Goal: Task Accomplishment & Management: Use online tool/utility

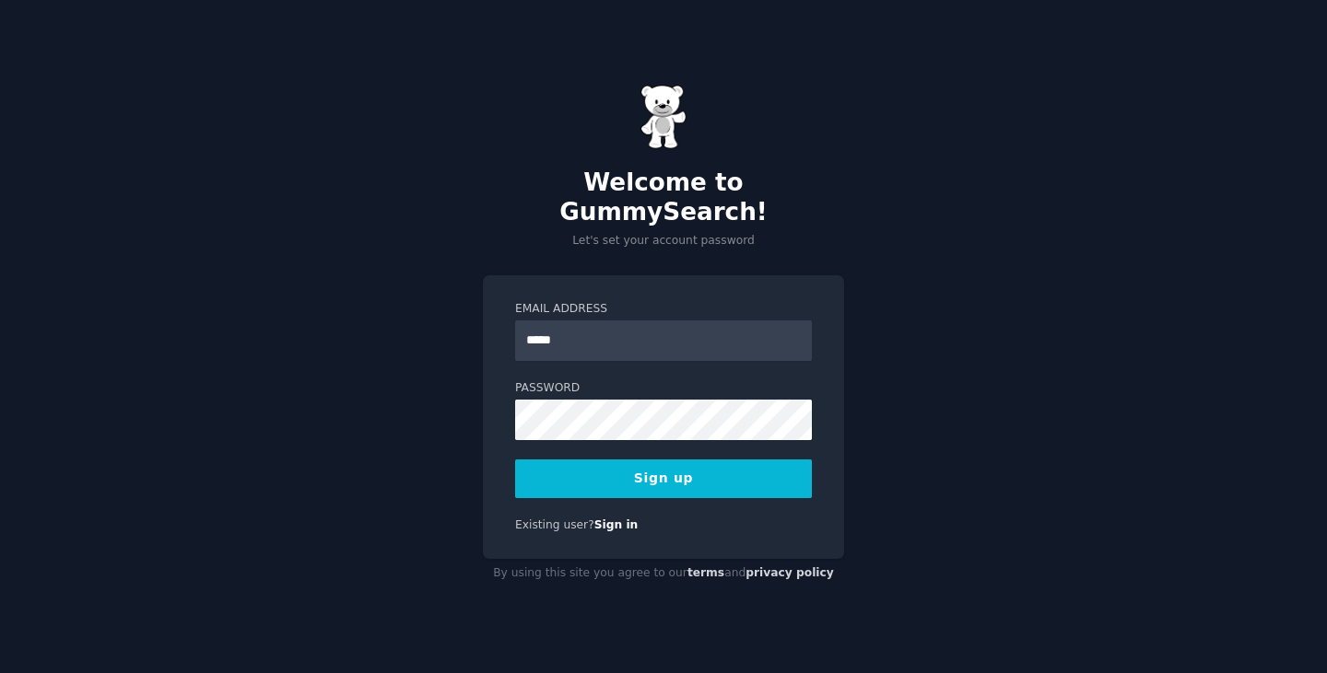
type input "**********"
click at [643, 472] on button "Sign up" at bounding box center [663, 479] width 297 height 39
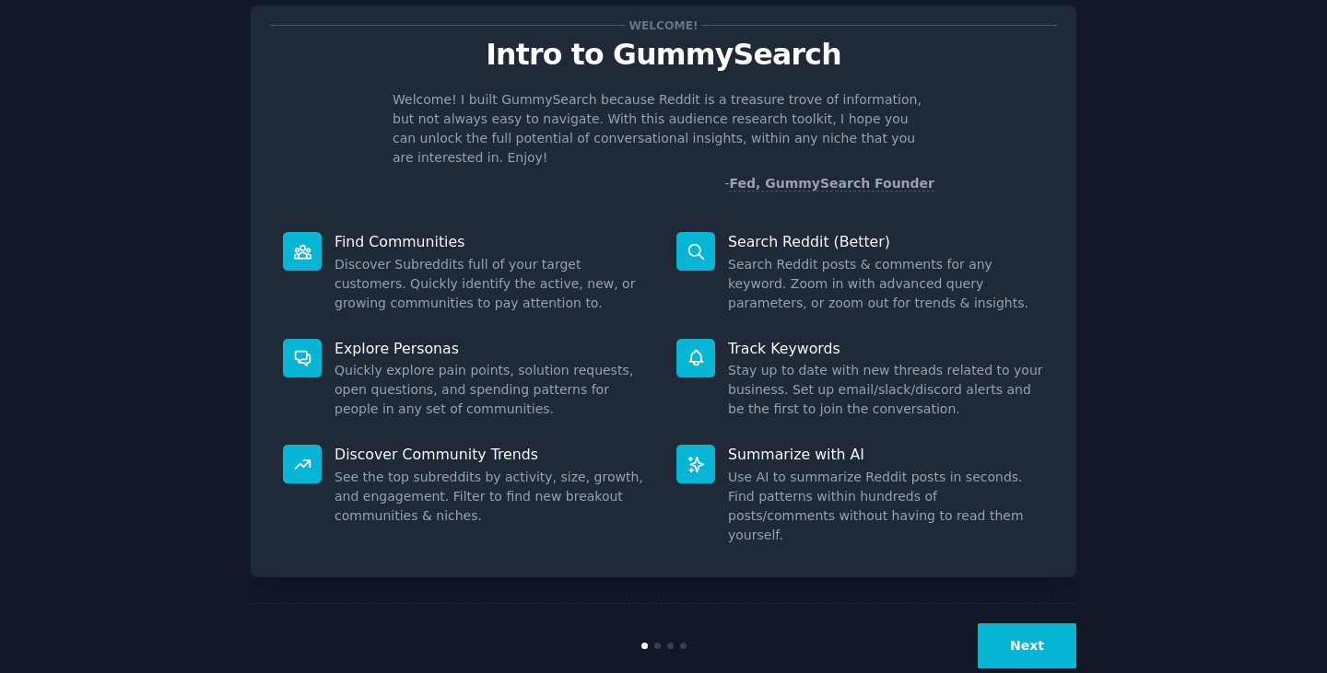
scroll to position [47, 0]
click at [1043, 623] on button "Next" at bounding box center [1026, 645] width 99 height 45
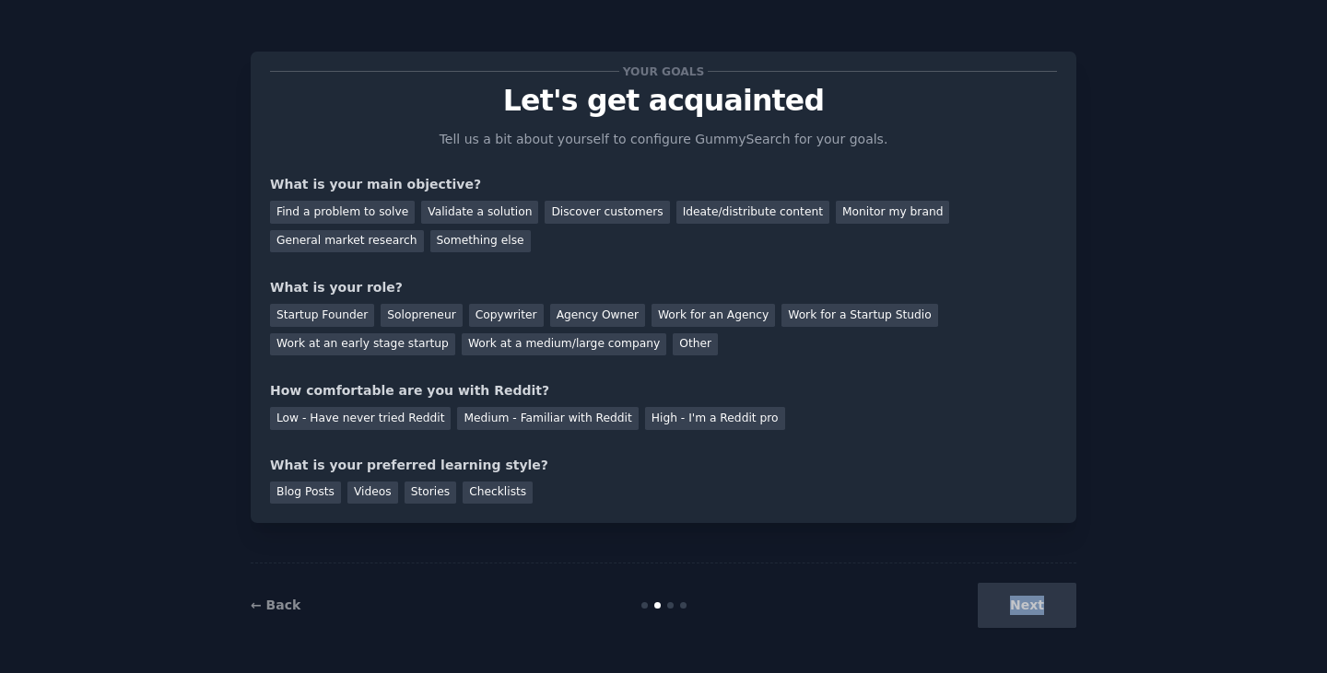
click at [1043, 611] on div "Next" at bounding box center [938, 605] width 275 height 45
click at [929, 501] on div "Blog Posts Videos Stories Checklists" at bounding box center [663, 489] width 787 height 29
click at [610, 215] on div "Discover customers" at bounding box center [606, 212] width 124 height 23
click at [836, 215] on div "Monitor my brand" at bounding box center [892, 212] width 113 height 23
click at [612, 219] on div "Discover customers" at bounding box center [606, 212] width 124 height 23
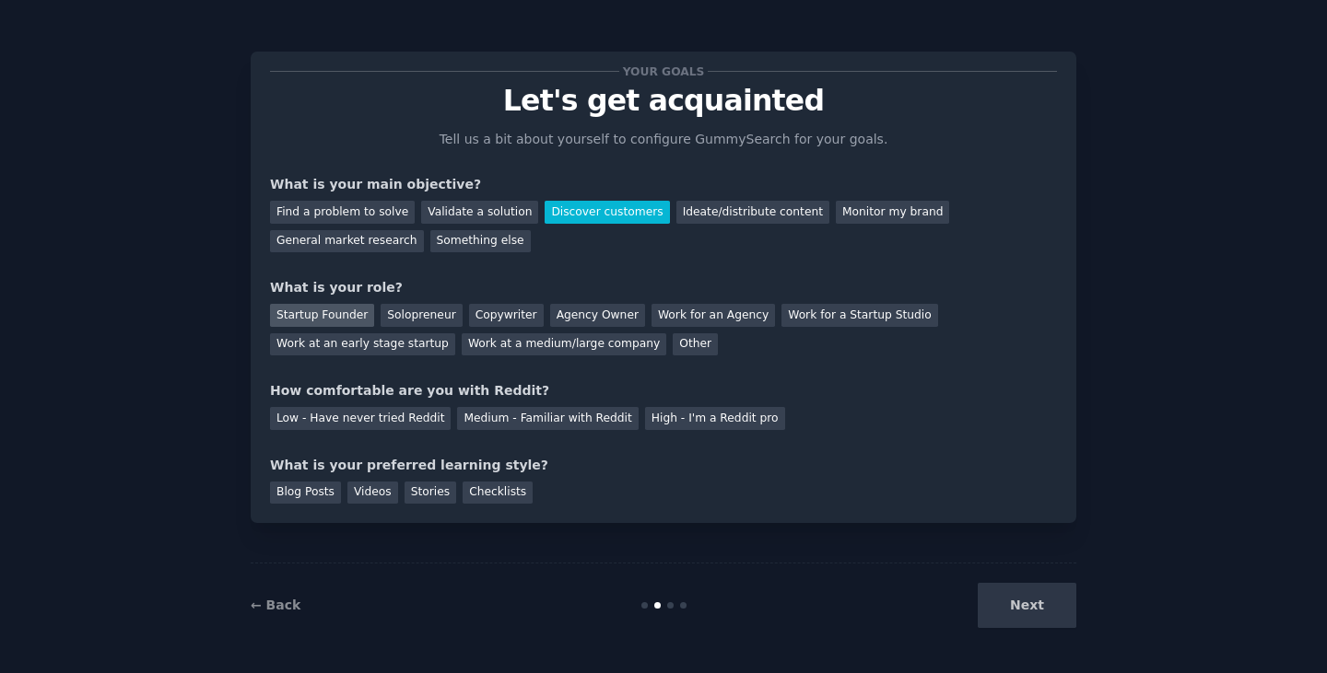
click at [325, 314] on div "Startup Founder" at bounding box center [322, 315] width 104 height 23
click at [645, 427] on div "High - I'm a Reddit pro" at bounding box center [715, 418] width 140 height 23
click at [515, 418] on div "Medium - Familiar with Reddit" at bounding box center [547, 418] width 181 height 23
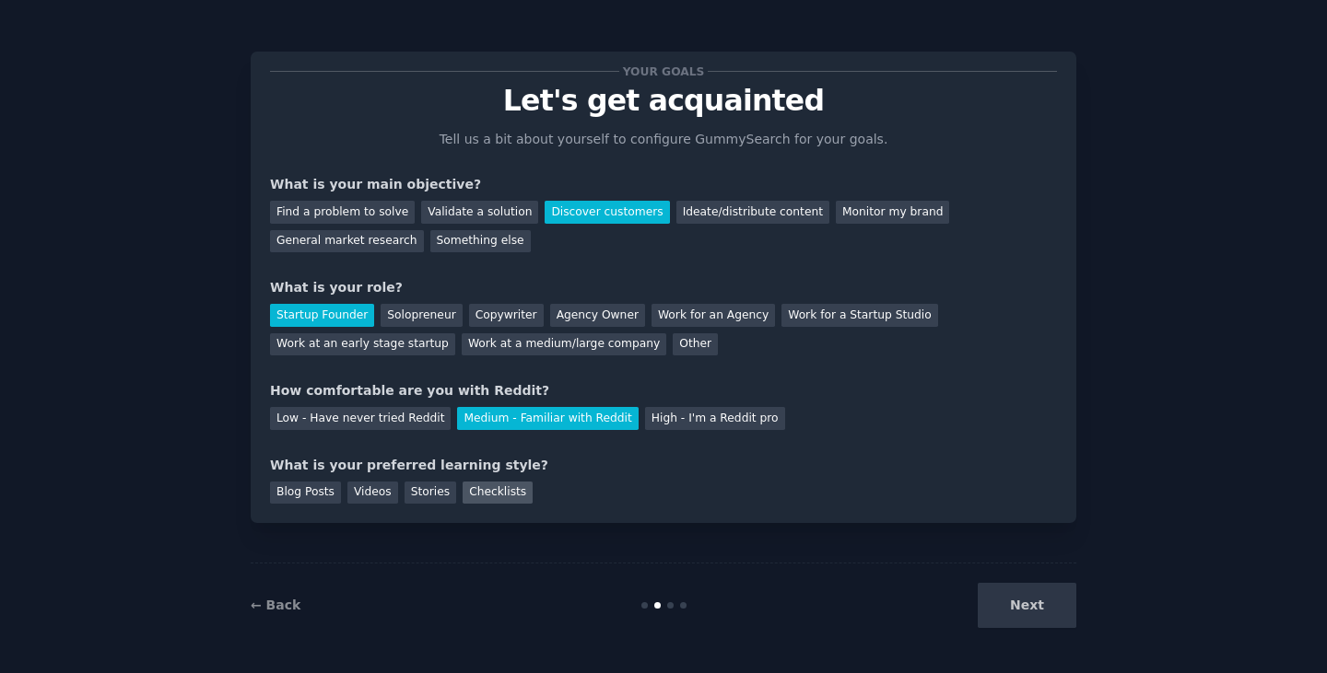
click at [493, 497] on div "Checklists" at bounding box center [497, 493] width 70 height 23
click at [1001, 590] on button "Next" at bounding box center [1026, 605] width 99 height 45
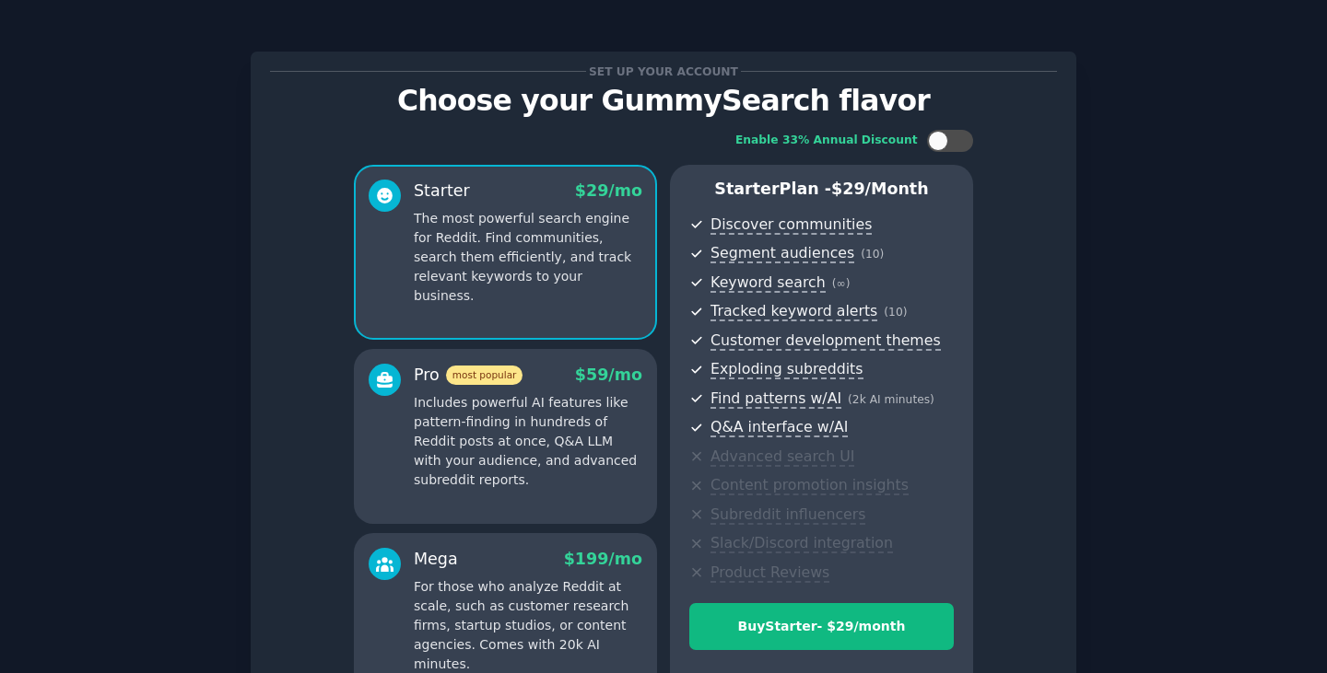
scroll to position [210, 0]
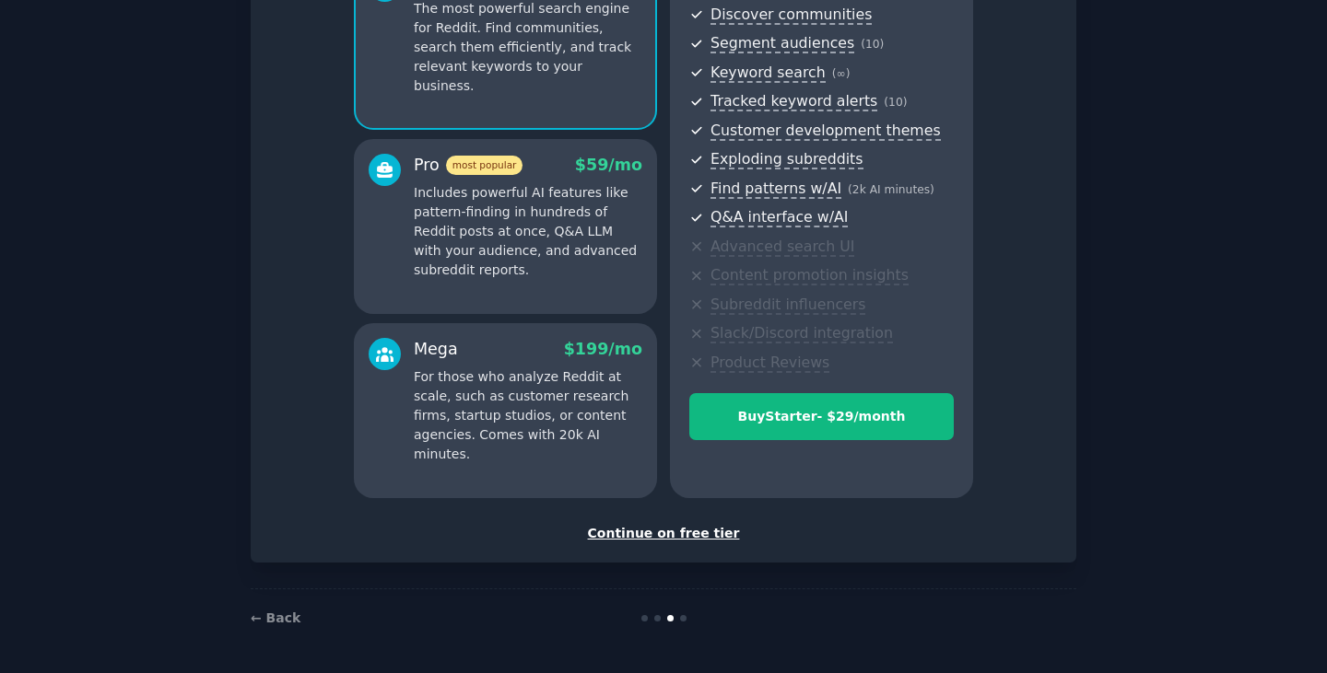
click at [656, 534] on div "Continue on free tier" at bounding box center [663, 533] width 787 height 19
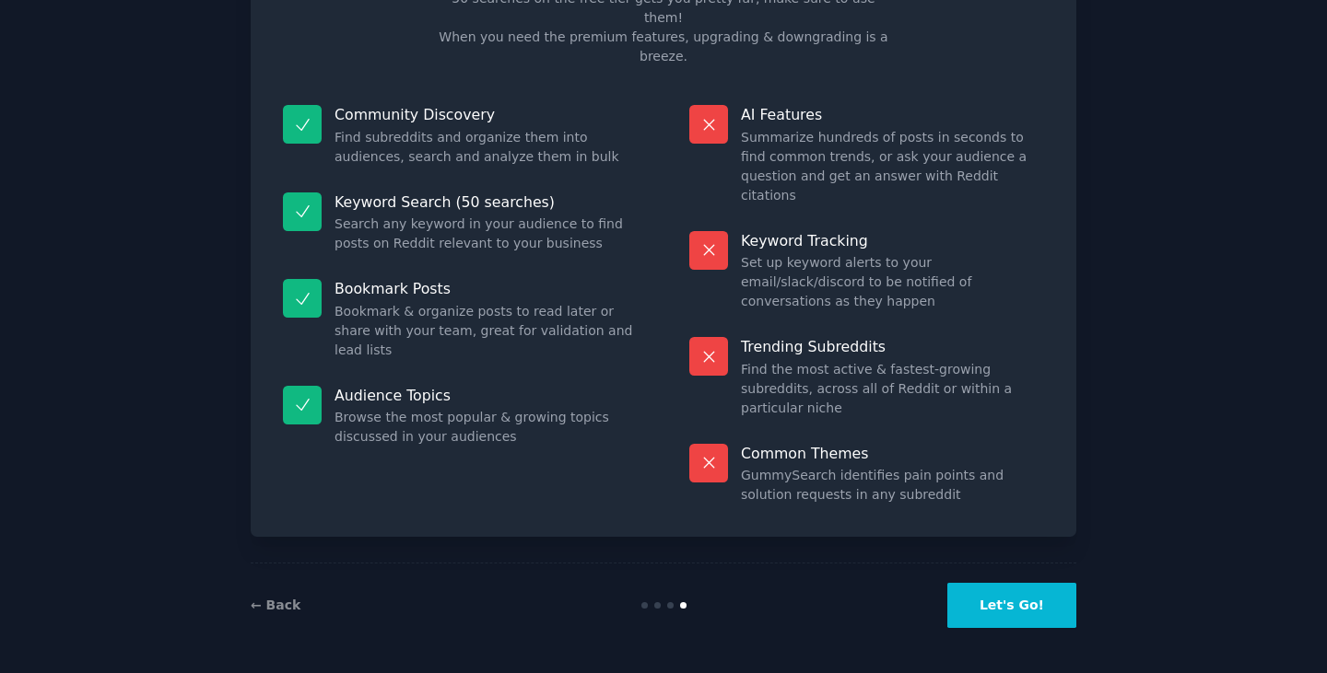
scroll to position [44, 0]
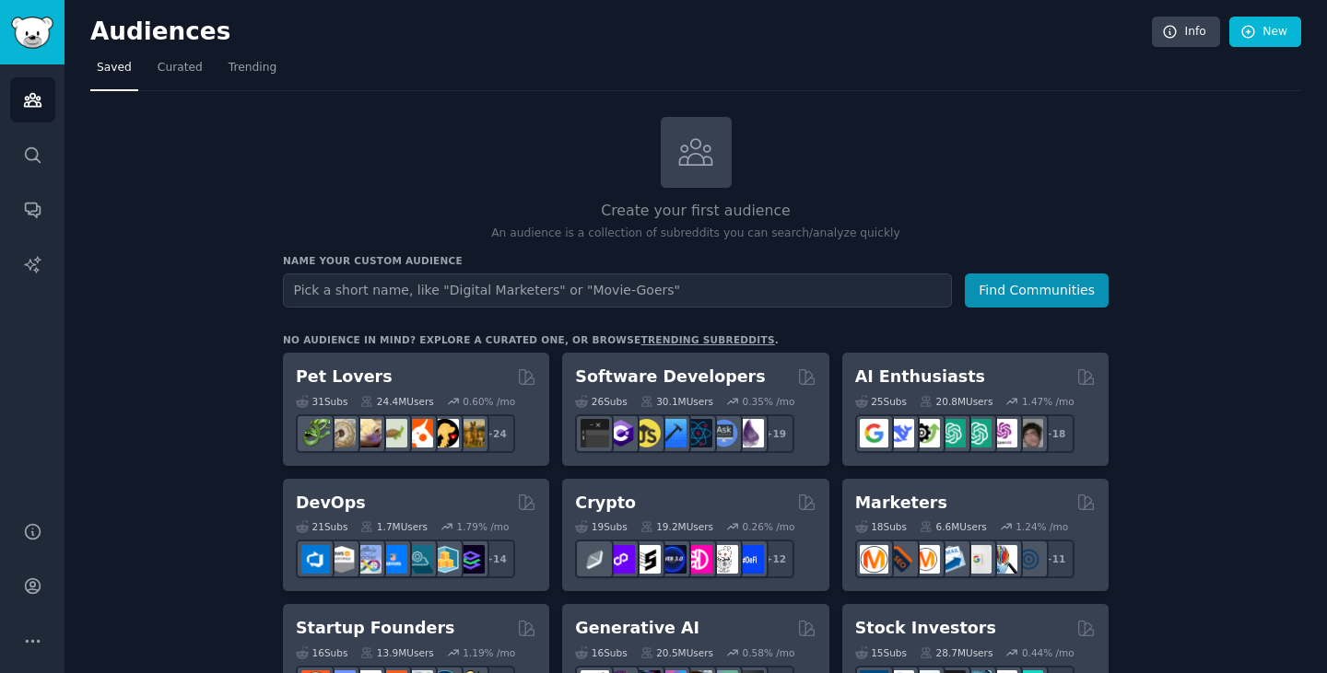
click at [460, 290] on input "text" at bounding box center [617, 291] width 669 height 34
type input "msp"
click at [1048, 288] on button "Find Communities" at bounding box center [1037, 291] width 144 height 34
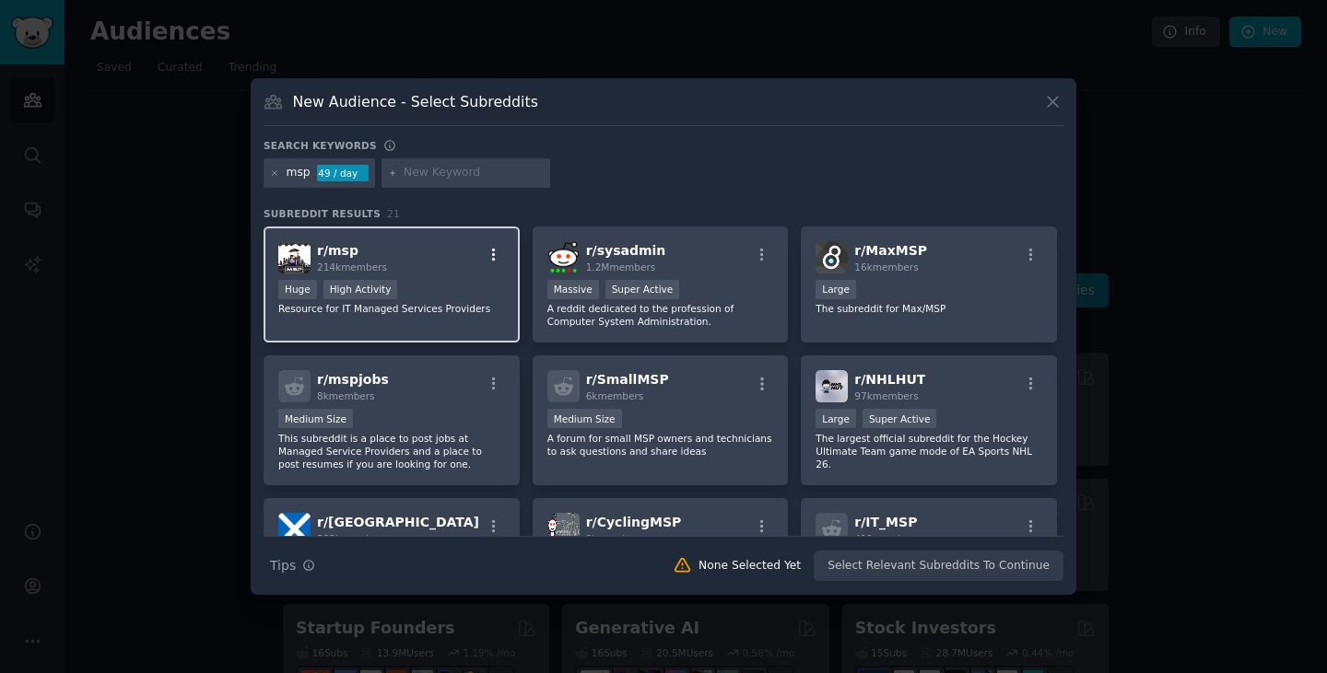
click at [489, 259] on icon "button" at bounding box center [493, 255] width 17 height 17
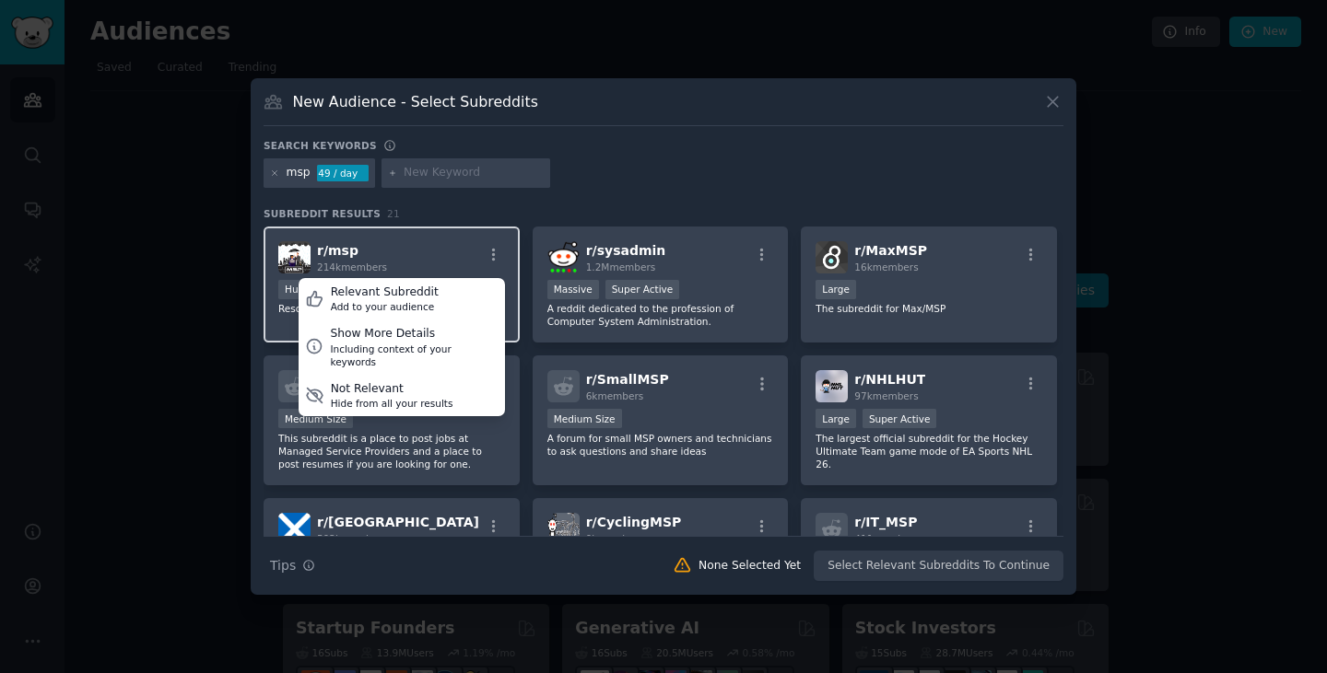
click at [373, 242] on h2 "r/ msp 214k members" at bounding box center [352, 257] width 70 height 32
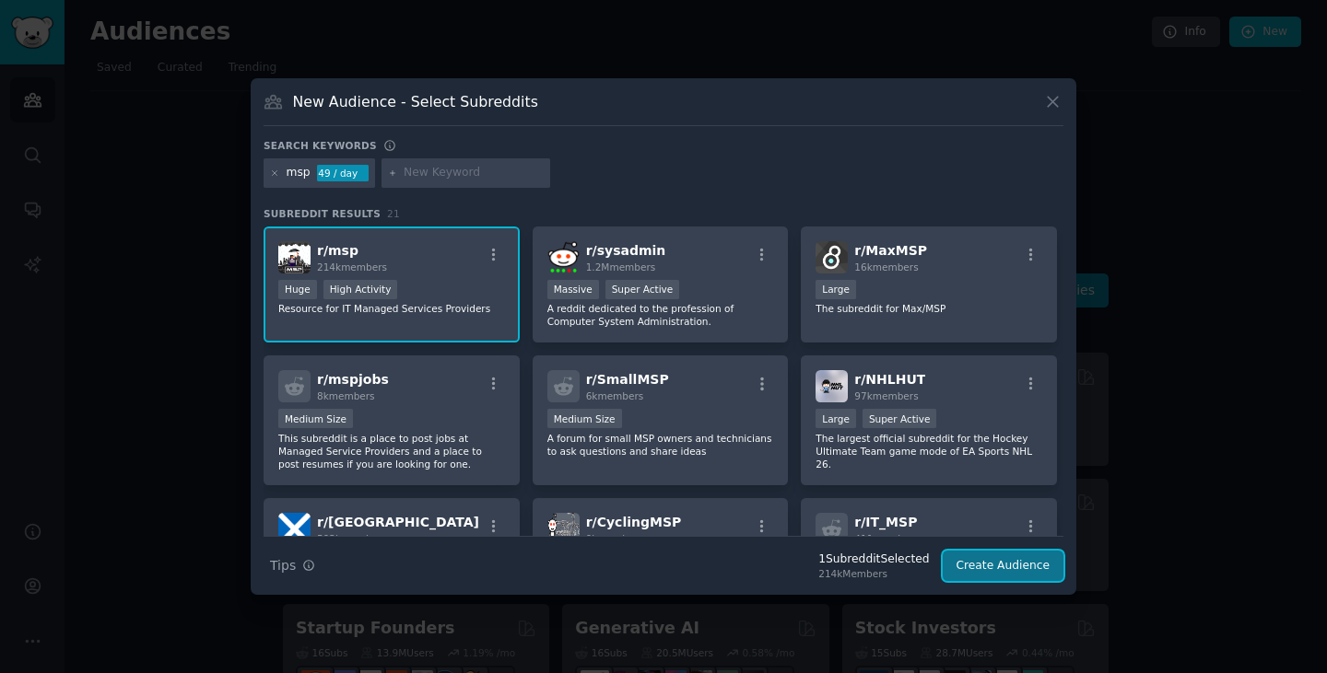
click at [1000, 570] on button "Create Audience" at bounding box center [1003, 566] width 122 height 31
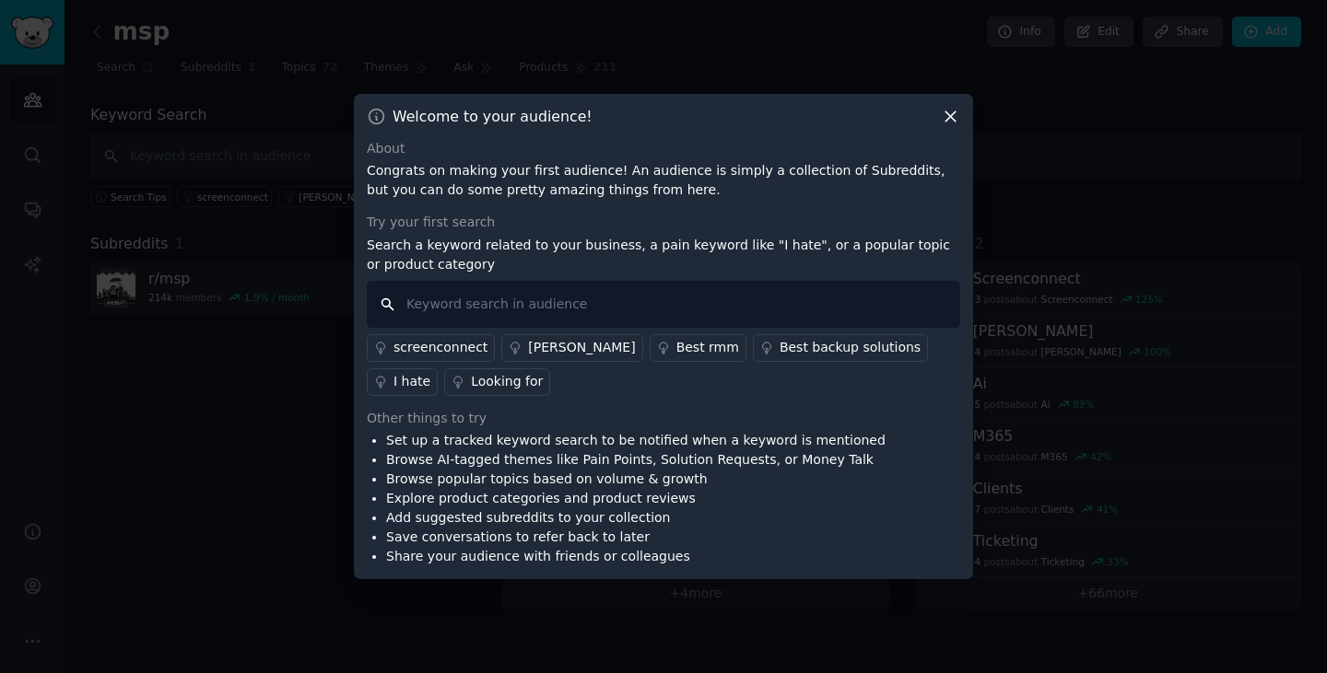
click at [629, 304] on input "text" at bounding box center [663, 304] width 593 height 47
type input "ai"
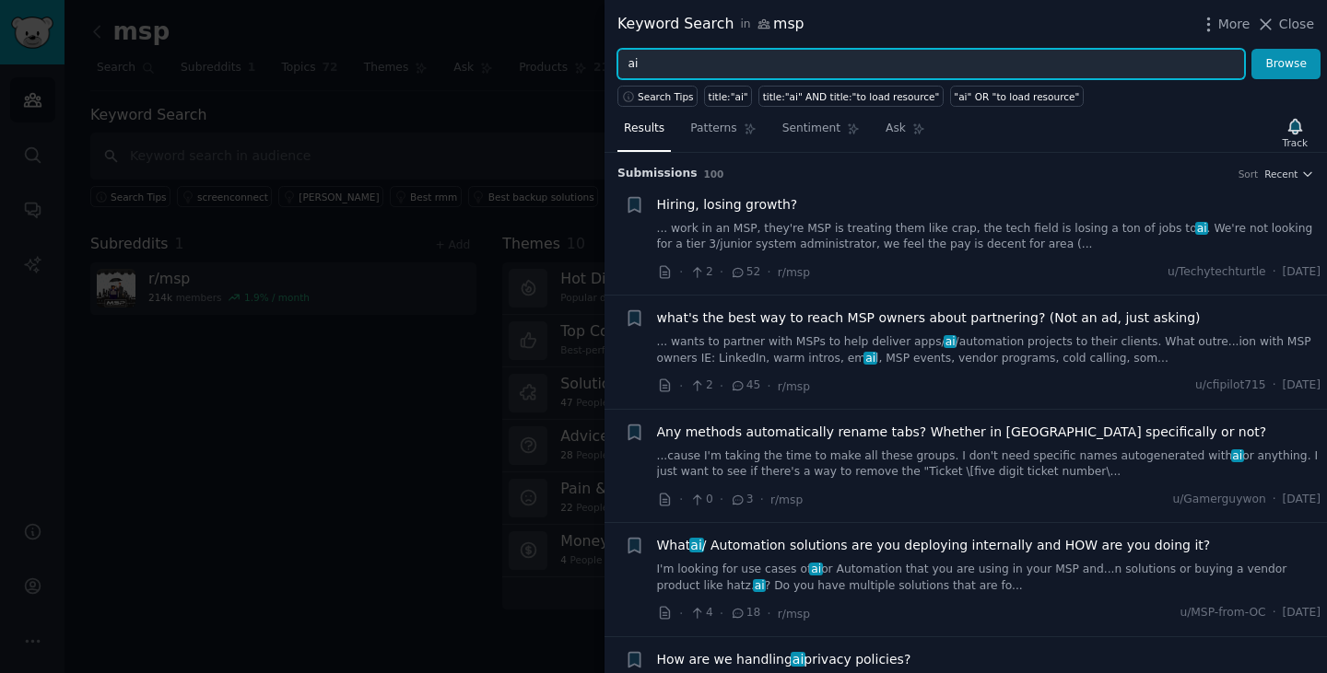
click at [674, 64] on input "ai" at bounding box center [930, 64] width 627 height 31
type input "ai"
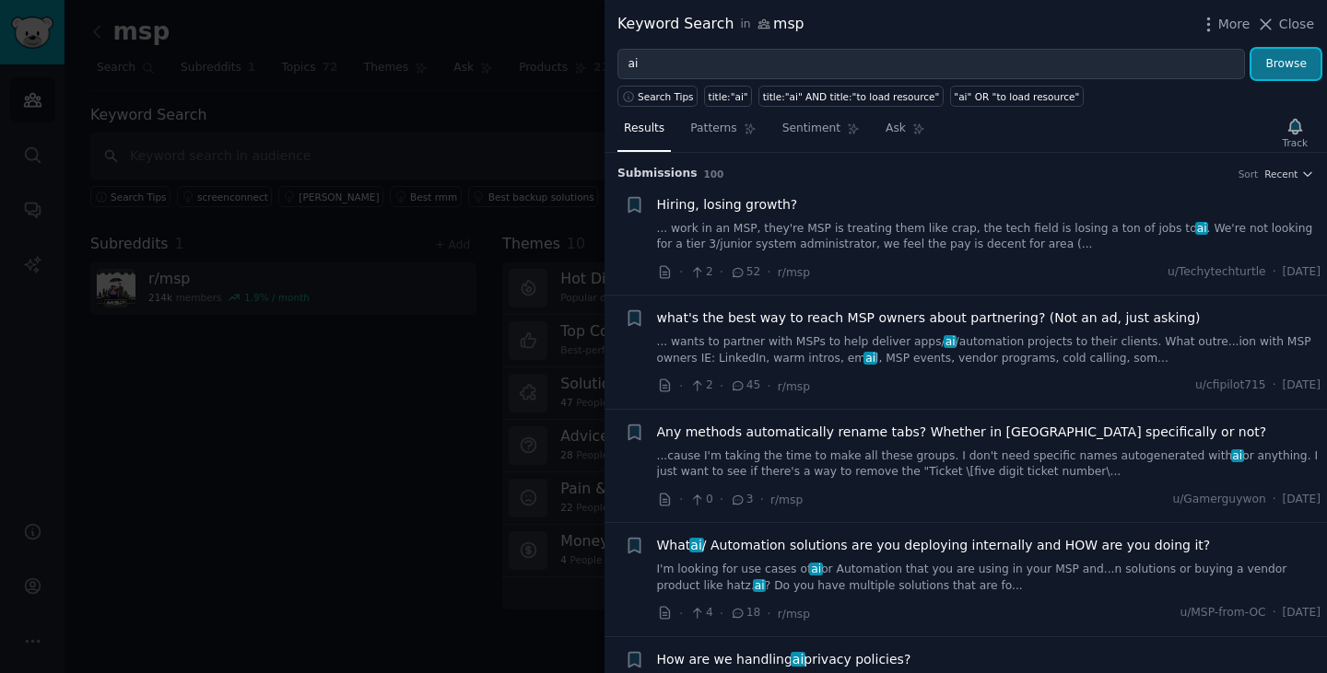
click at [1306, 62] on button "Browse" at bounding box center [1285, 64] width 69 height 31
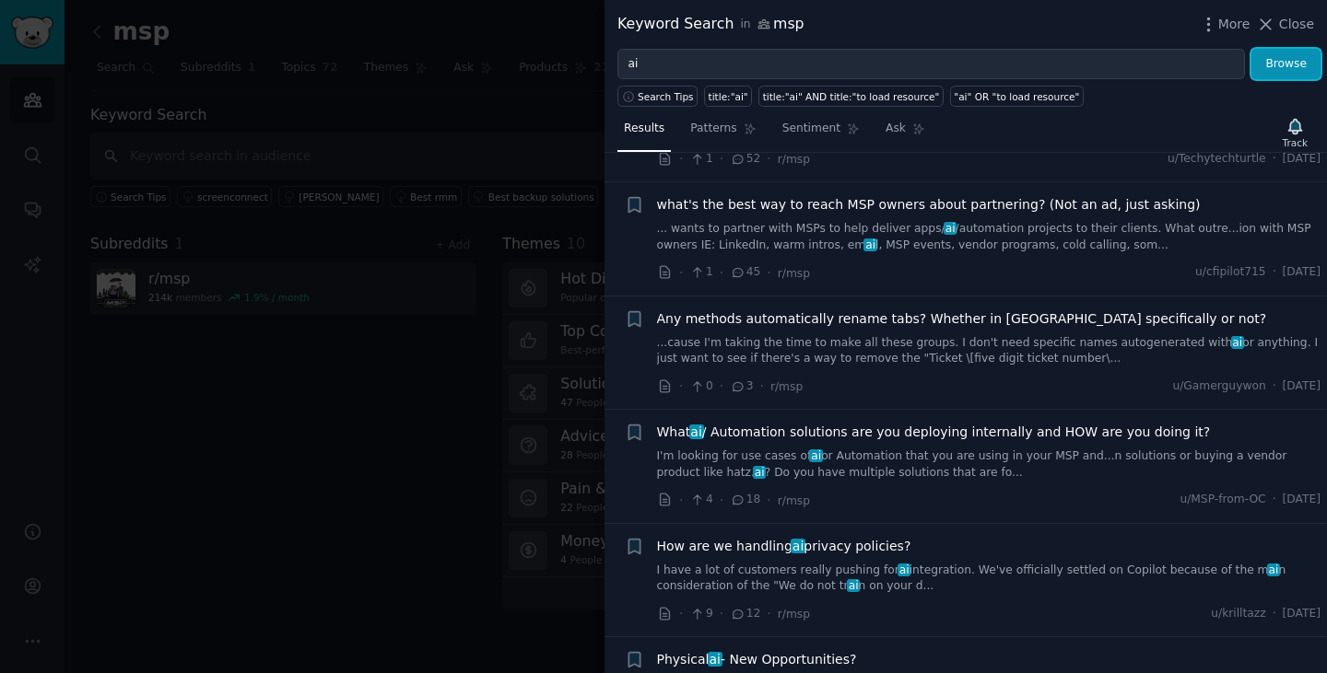
scroll to position [114, 0]
click at [897, 462] on link "I'm looking for use cases of ai or Automation that you are using in your MSP an…" at bounding box center [989, 464] width 664 height 32
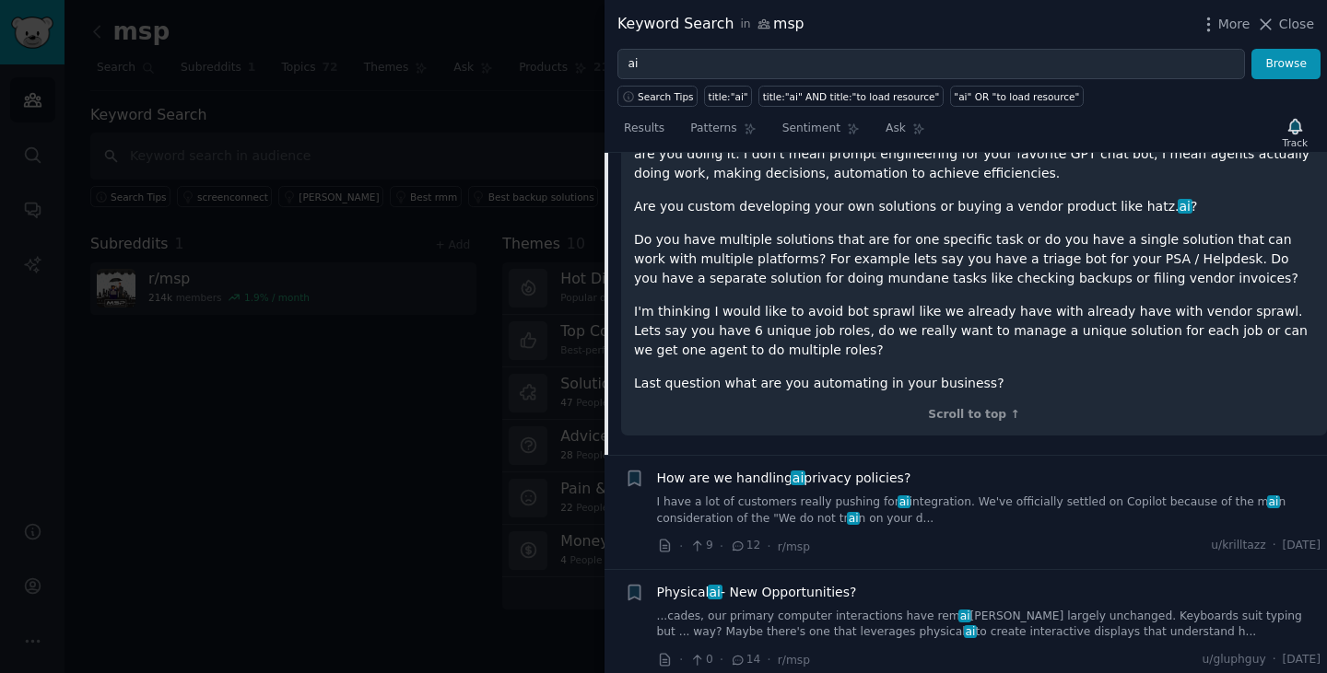
scroll to position [604, 0]
click at [941, 418] on div "Scroll to top ↑" at bounding box center [974, 414] width 680 height 17
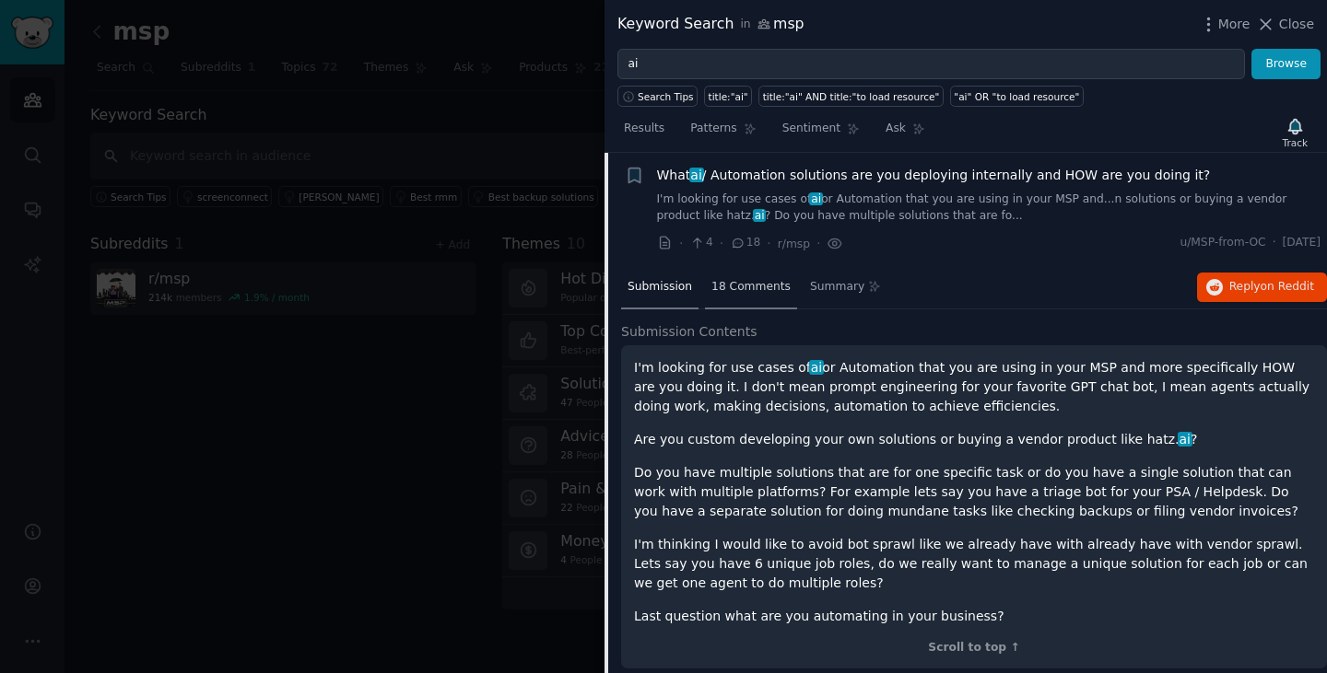
click at [754, 286] on span "18 Comments" at bounding box center [750, 287] width 79 height 17
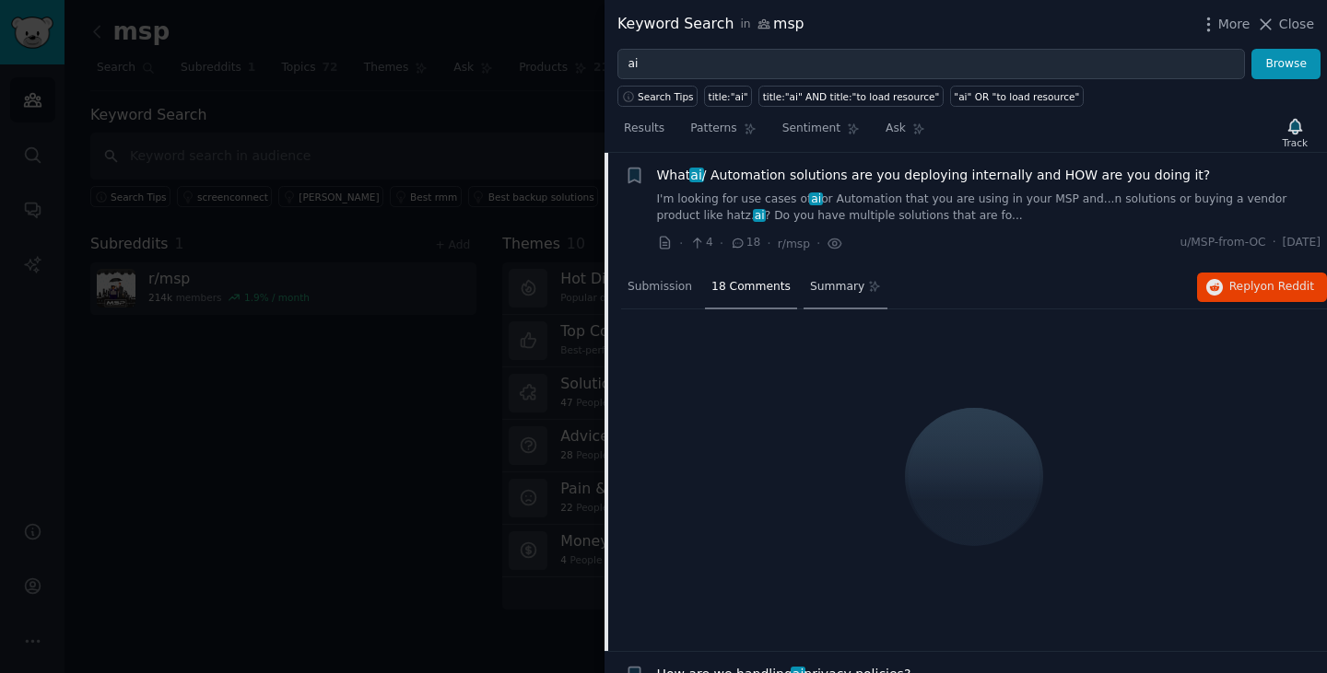
click at [831, 286] on span "Summary" at bounding box center [837, 287] width 54 height 17
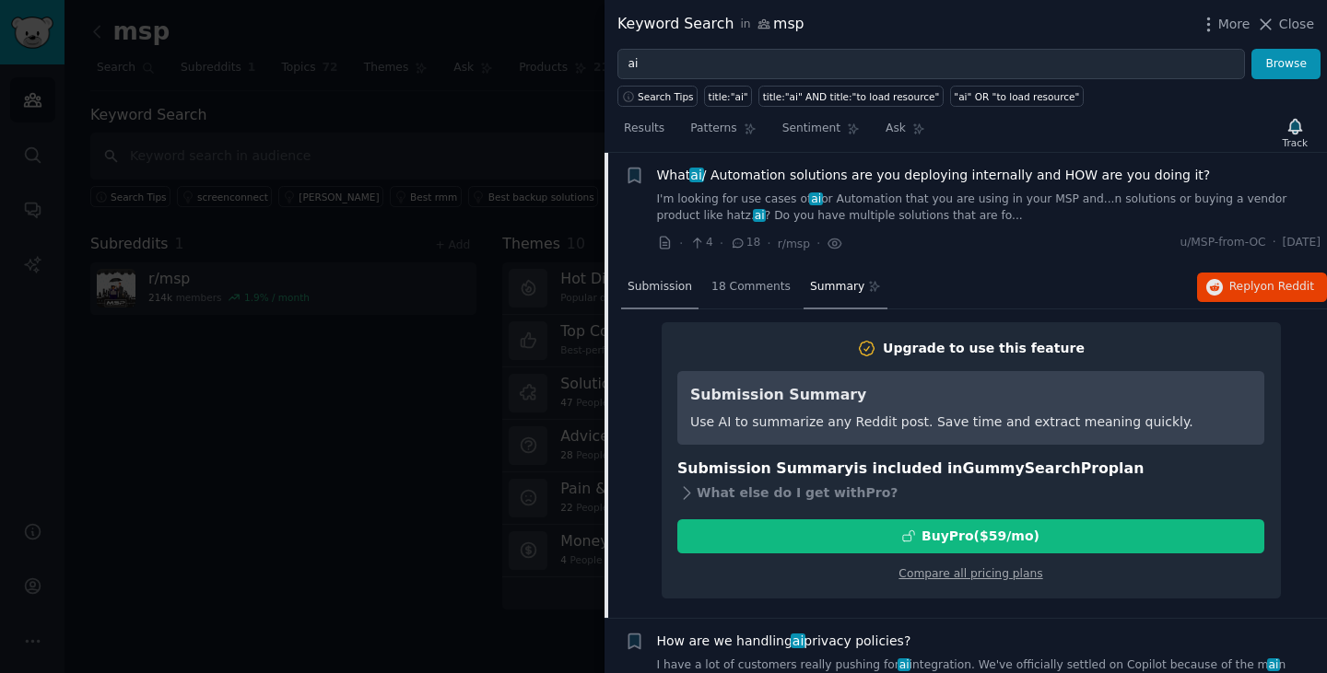
click at [681, 281] on span "Submission" at bounding box center [659, 287] width 64 height 17
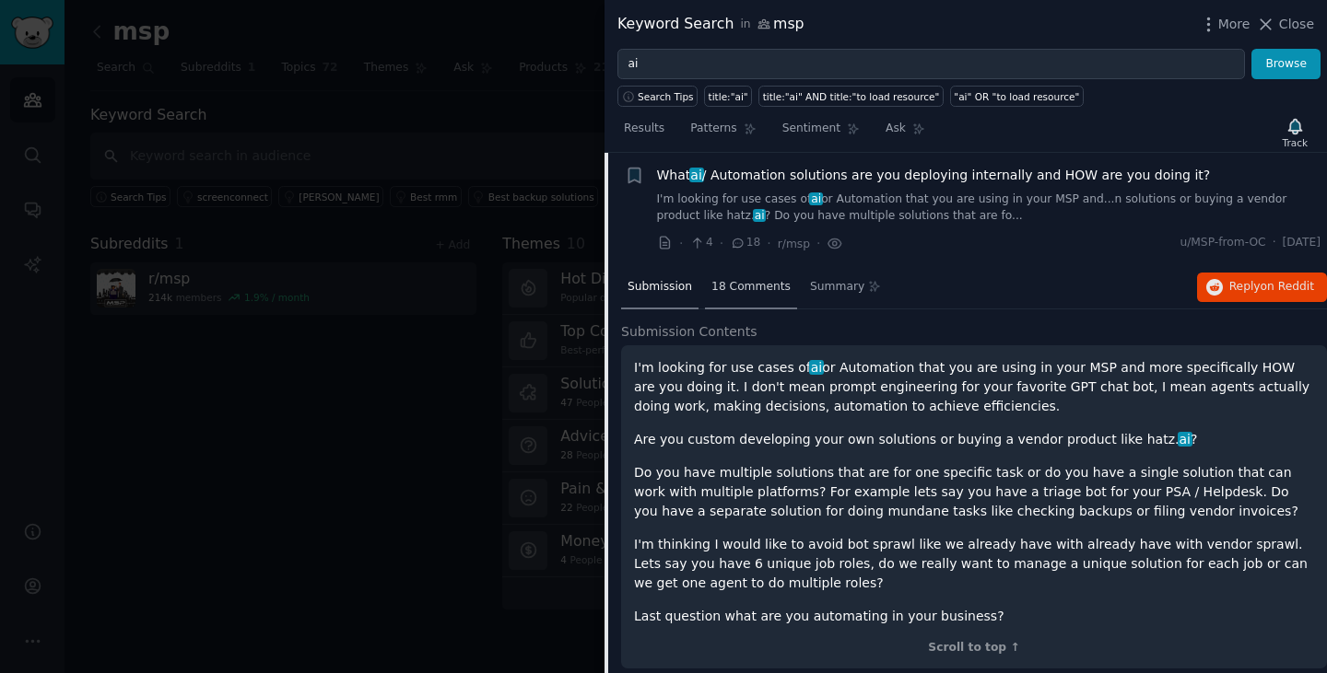
click at [743, 286] on span "18 Comments" at bounding box center [750, 287] width 79 height 17
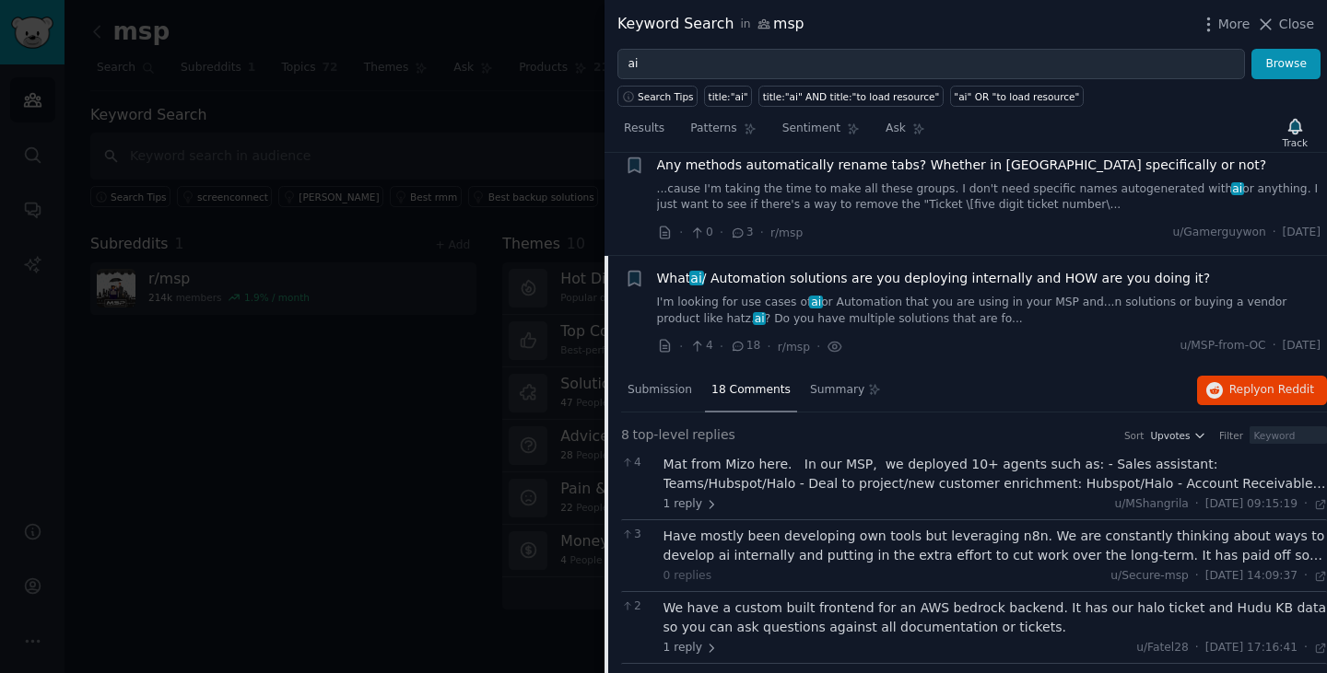
scroll to position [0, 0]
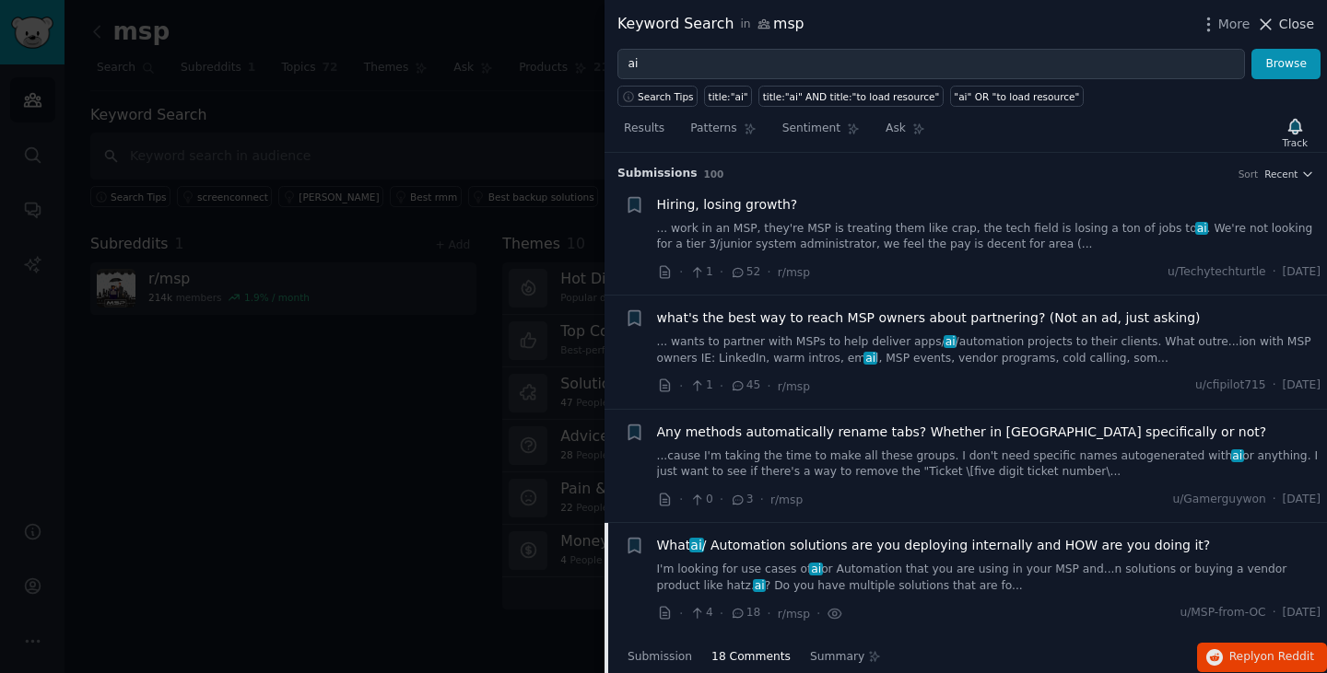
click at [1274, 27] on icon at bounding box center [1265, 24] width 19 height 19
click at [1250, 40] on link "Add" at bounding box center [1266, 32] width 69 height 31
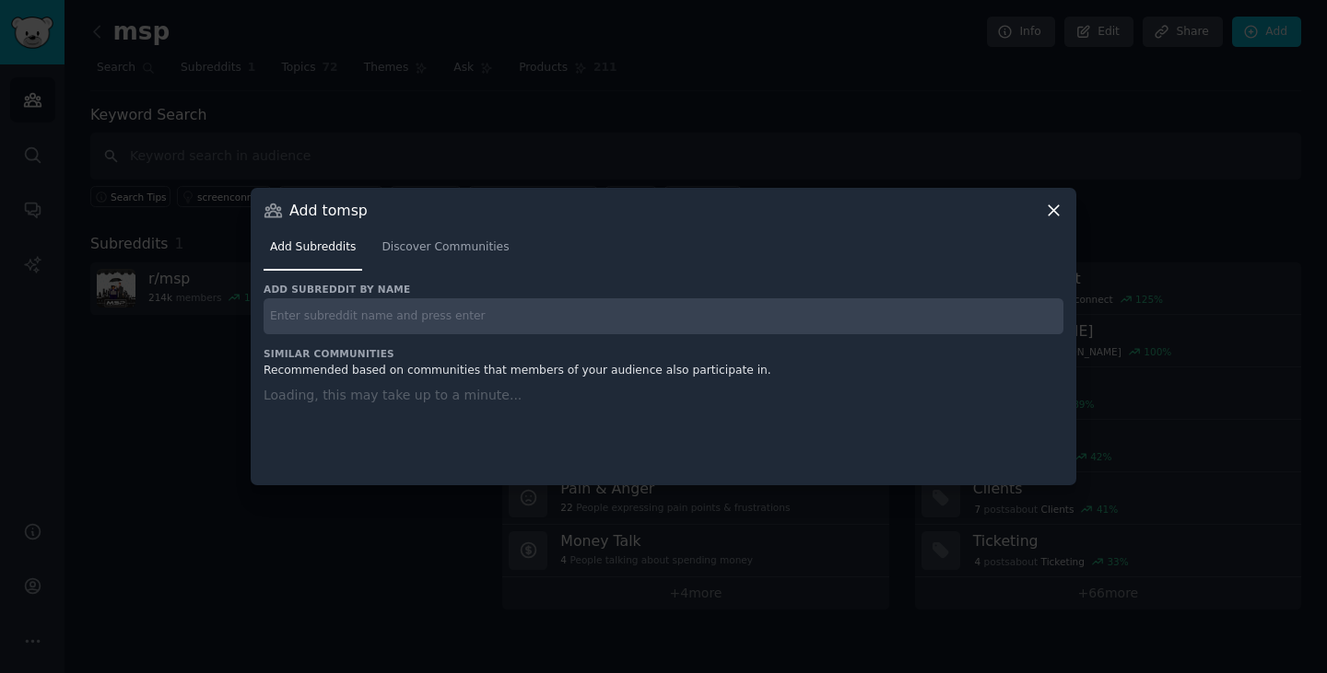
click at [1275, 28] on div at bounding box center [663, 336] width 1327 height 673
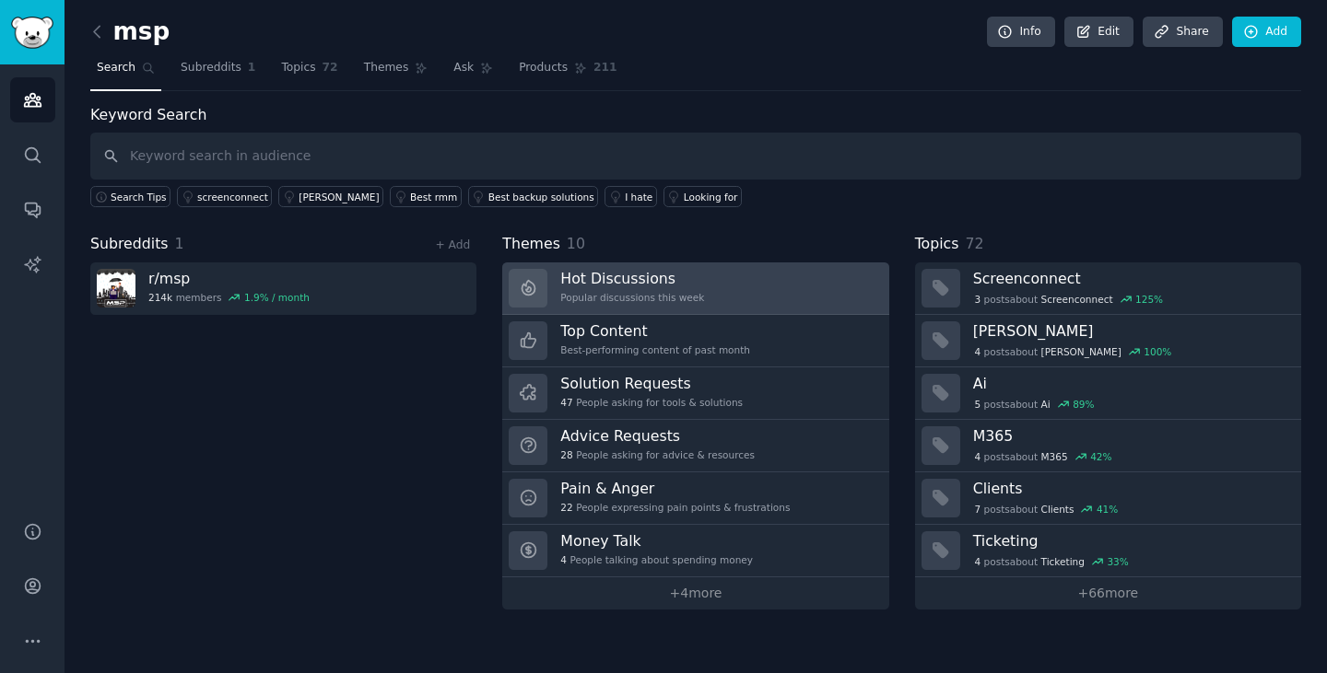
click at [788, 286] on link "Hot Discussions Popular discussions this week" at bounding box center [695, 289] width 386 height 53
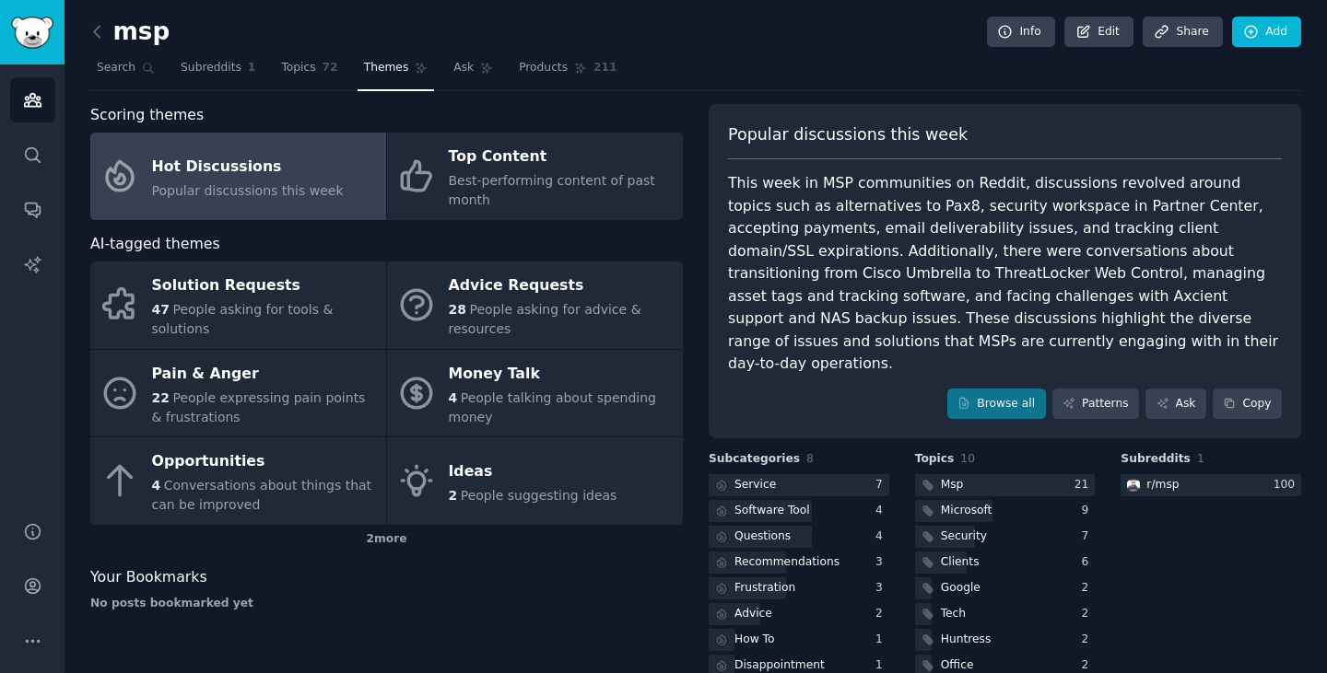
scroll to position [62, 0]
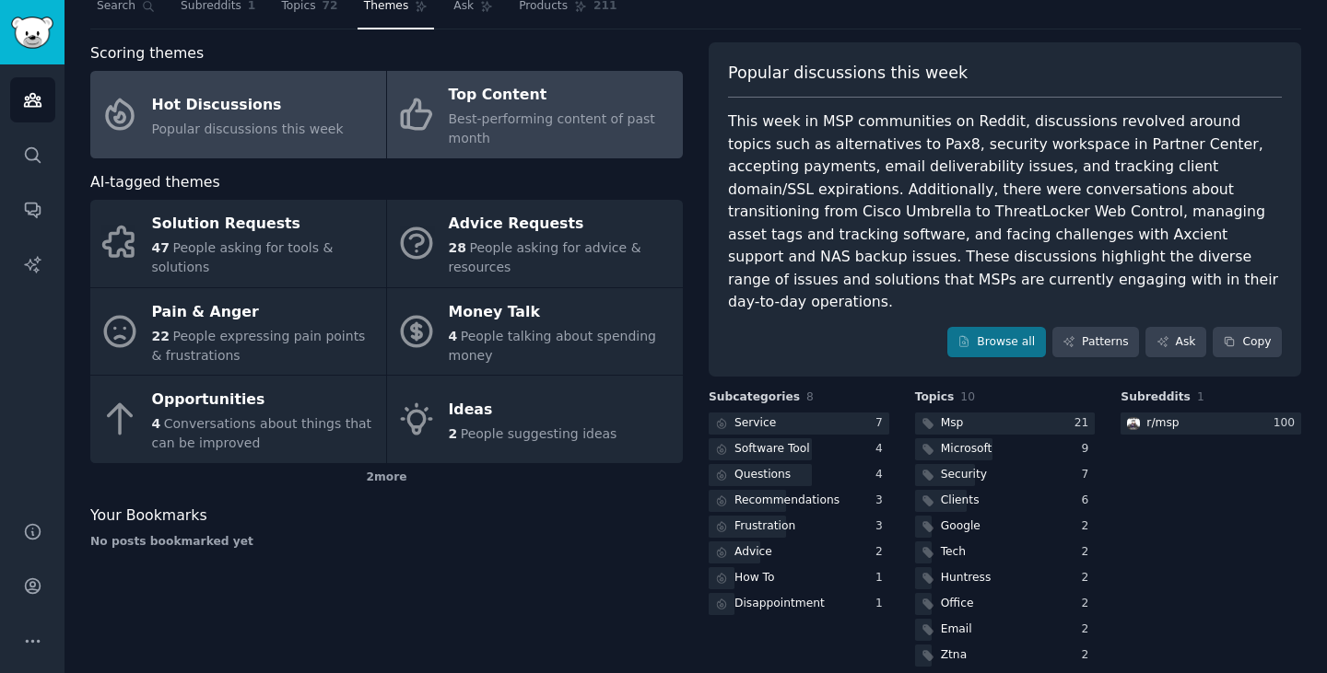
click at [470, 123] on span "Best-performing content of past month" at bounding box center [552, 128] width 206 height 34
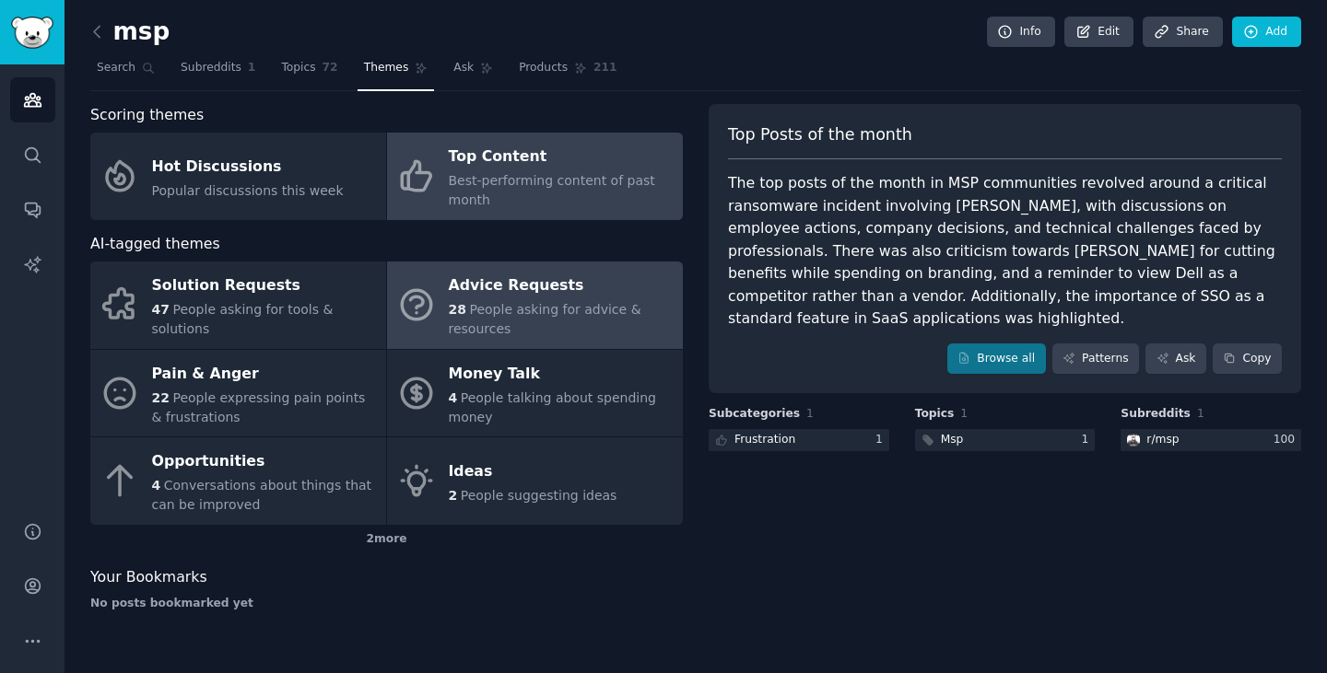
click at [601, 300] on div "28 People asking for advice & resources" at bounding box center [561, 319] width 225 height 39
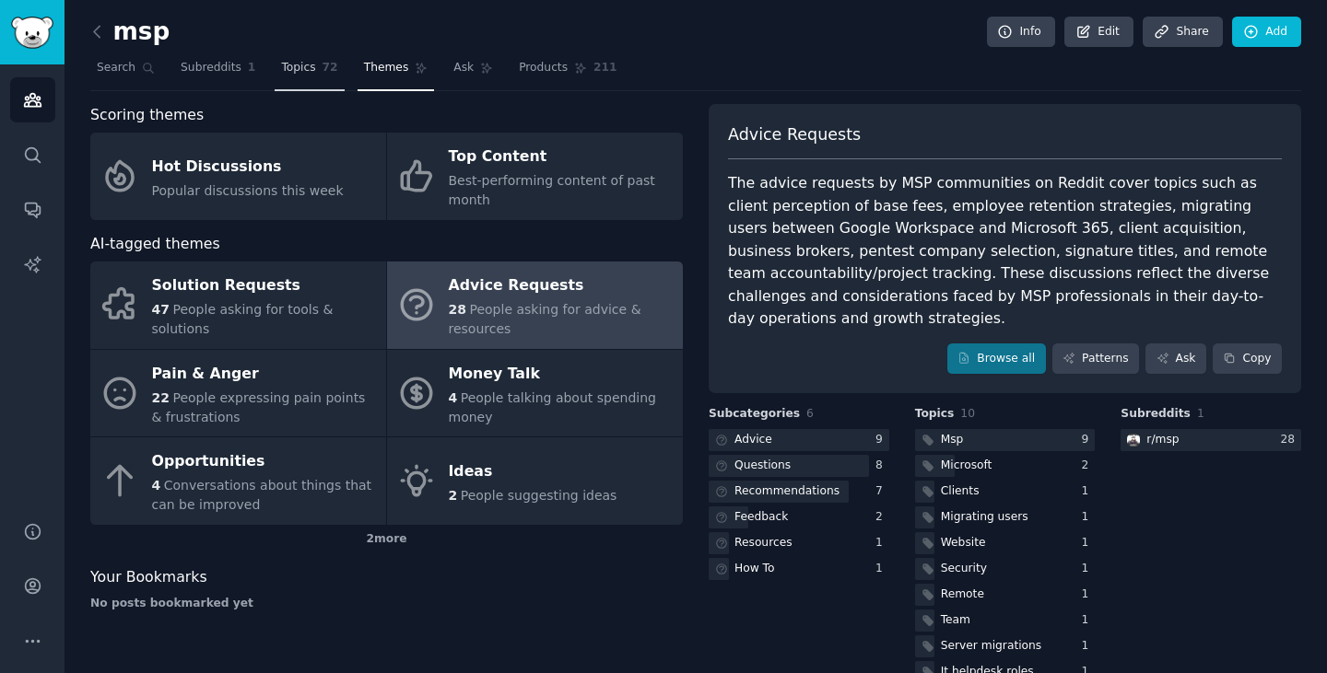
click at [322, 63] on span "72" at bounding box center [330, 68] width 16 height 17
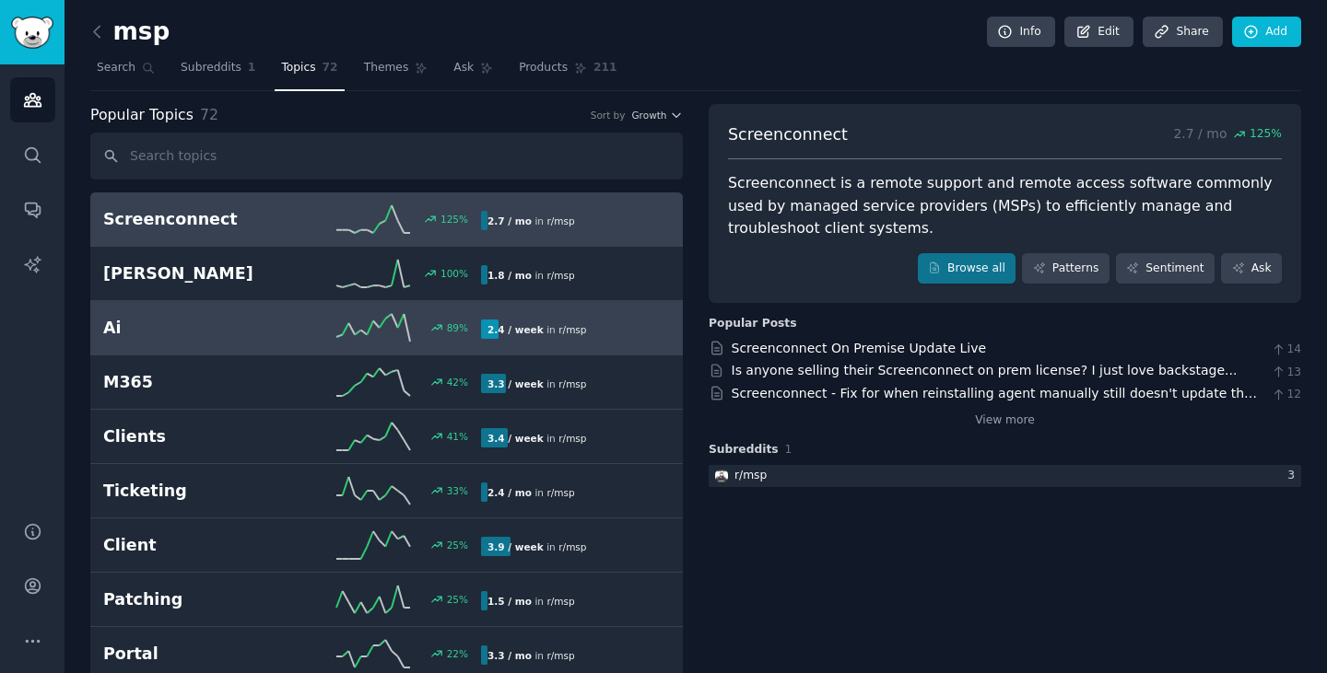
click at [553, 318] on div "Ai 89 % 2.4 / week in r/ msp" at bounding box center [386, 328] width 567 height 28
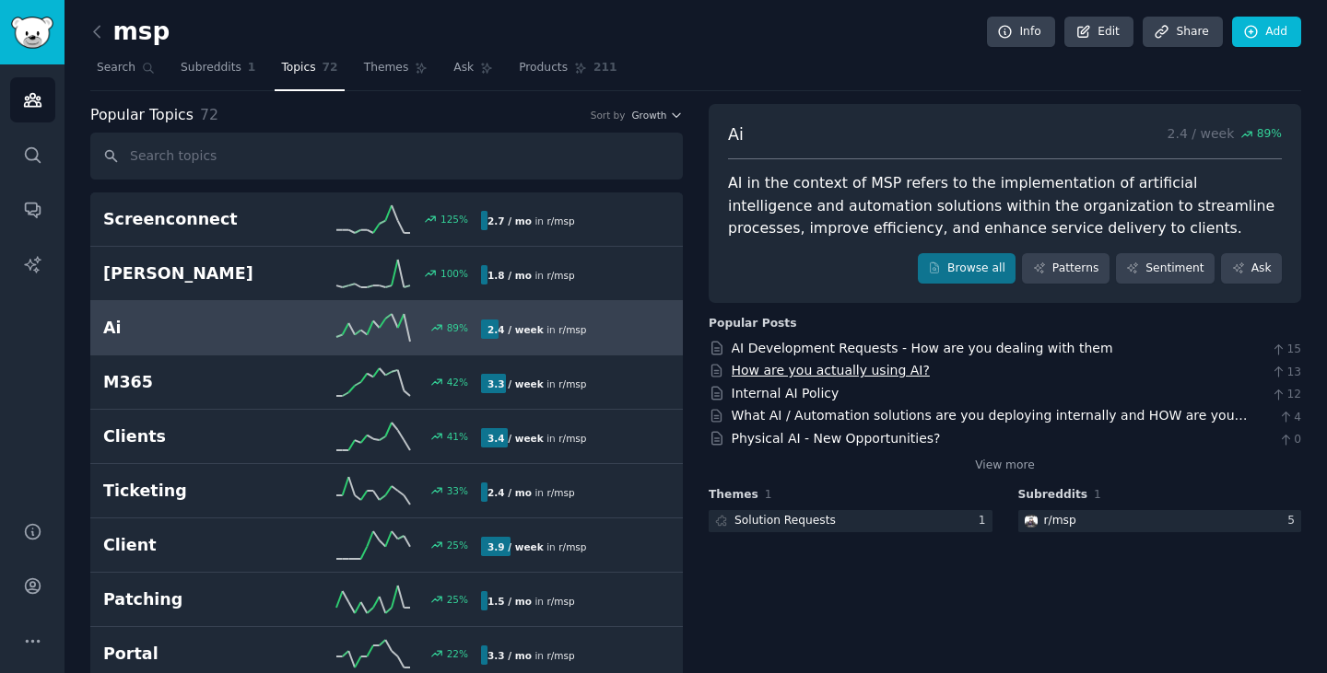
click at [848, 370] on link "How are you actually using AI?" at bounding box center [830, 370] width 198 height 15
click at [986, 269] on link "Browse all" at bounding box center [967, 268] width 99 height 31
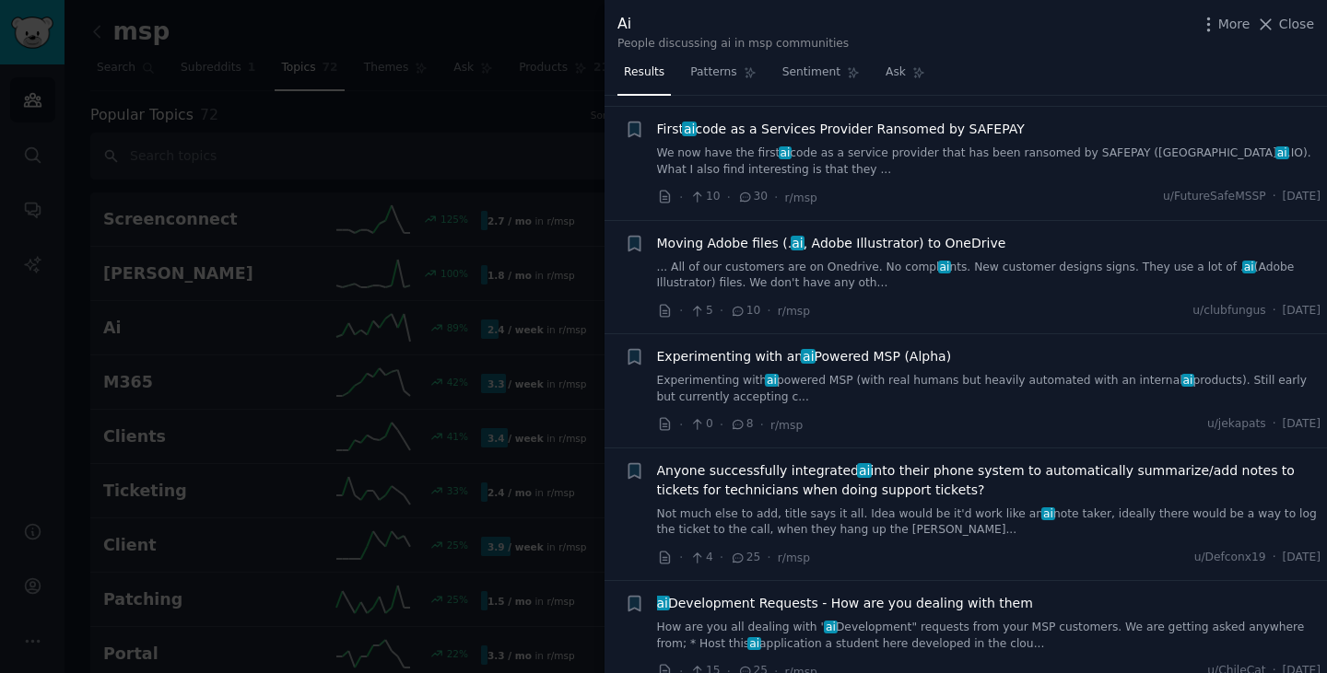
scroll to position [572, 0]
drag, startPoint x: 1295, startPoint y: 24, endPoint x: 1264, endPoint y: 53, distance: 43.0
click at [1295, 24] on span "Close" at bounding box center [1296, 24] width 35 height 19
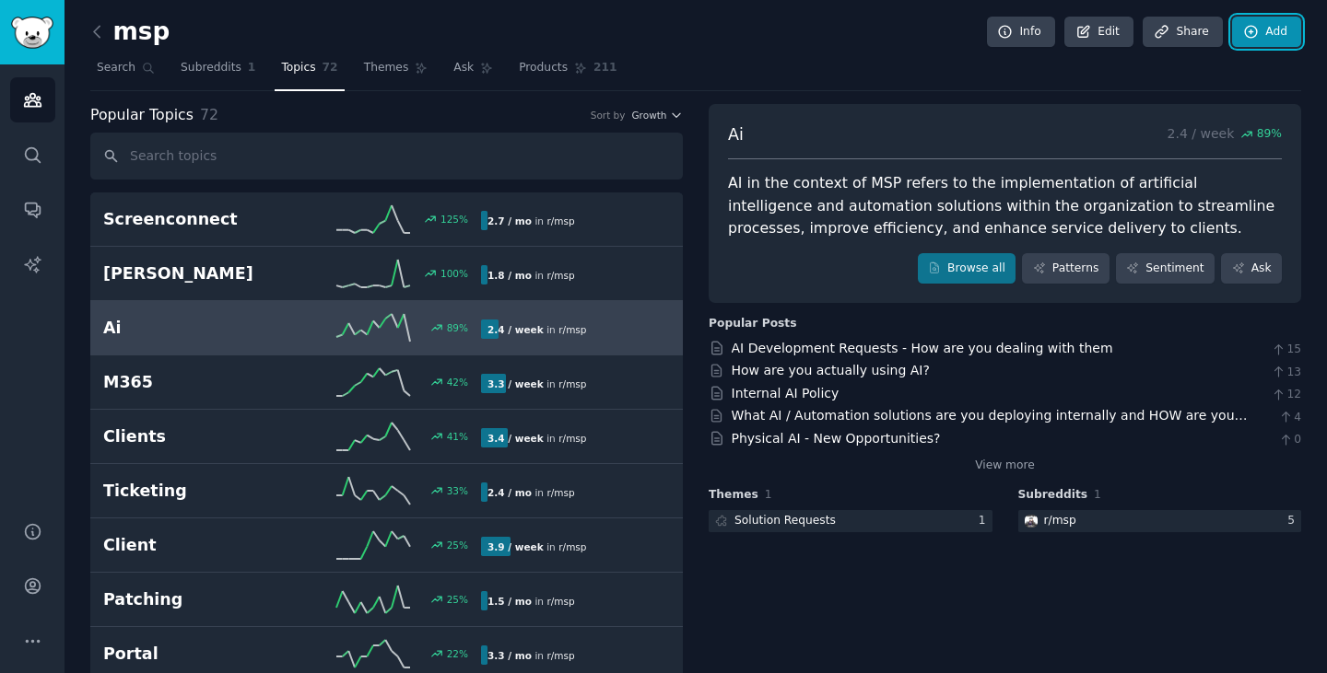
click at [1281, 25] on link "Add" at bounding box center [1266, 32] width 69 height 31
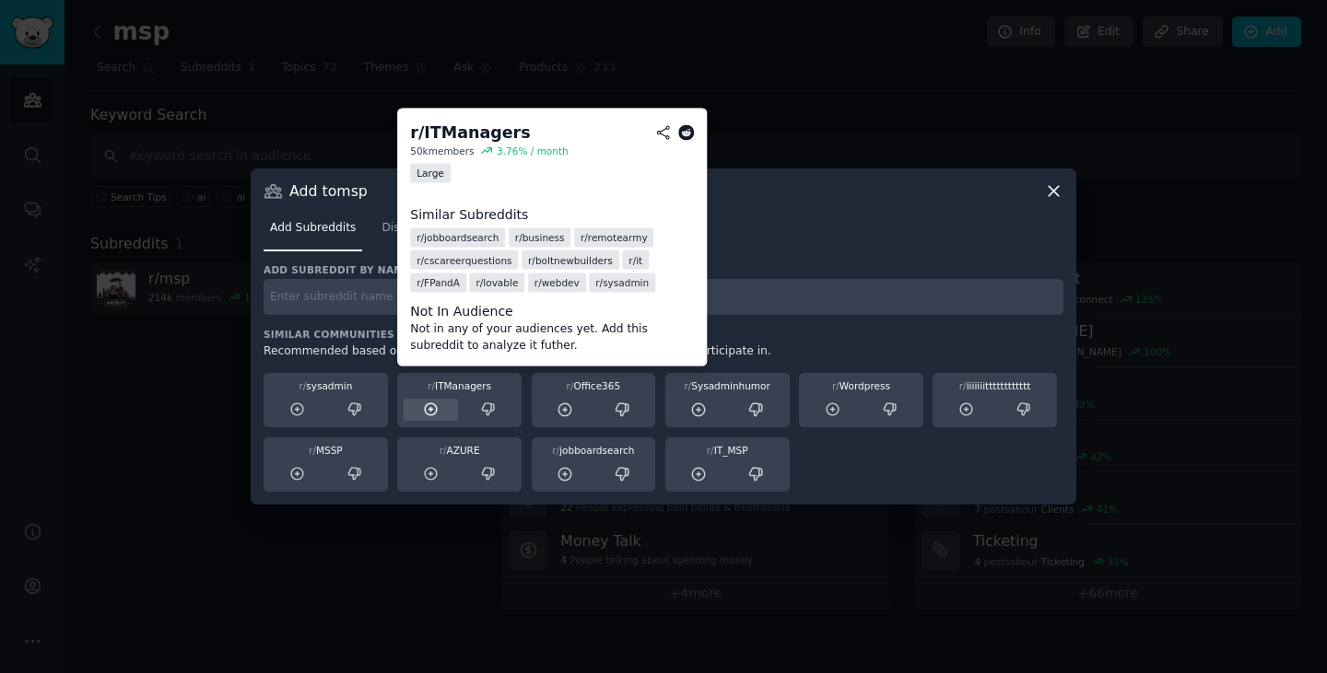
click at [427, 405] on icon at bounding box center [431, 410] width 17 height 17
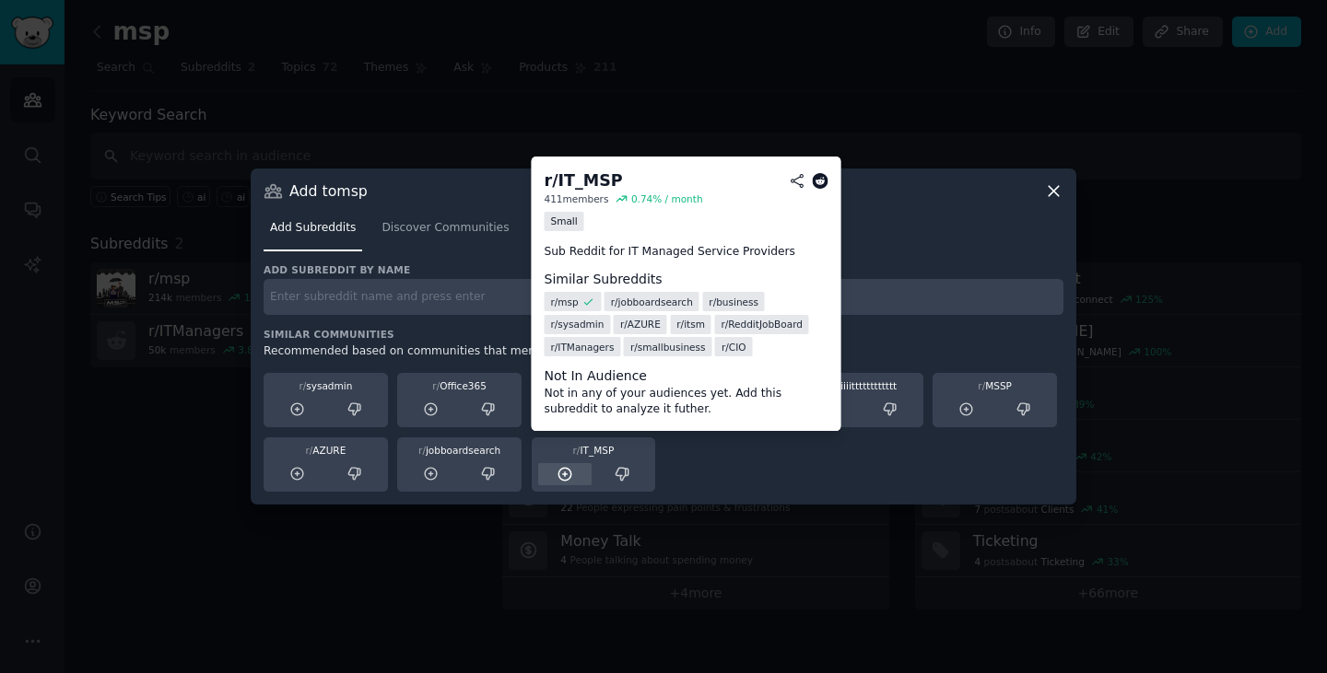
click at [558, 476] on icon at bounding box center [564, 474] width 12 height 12
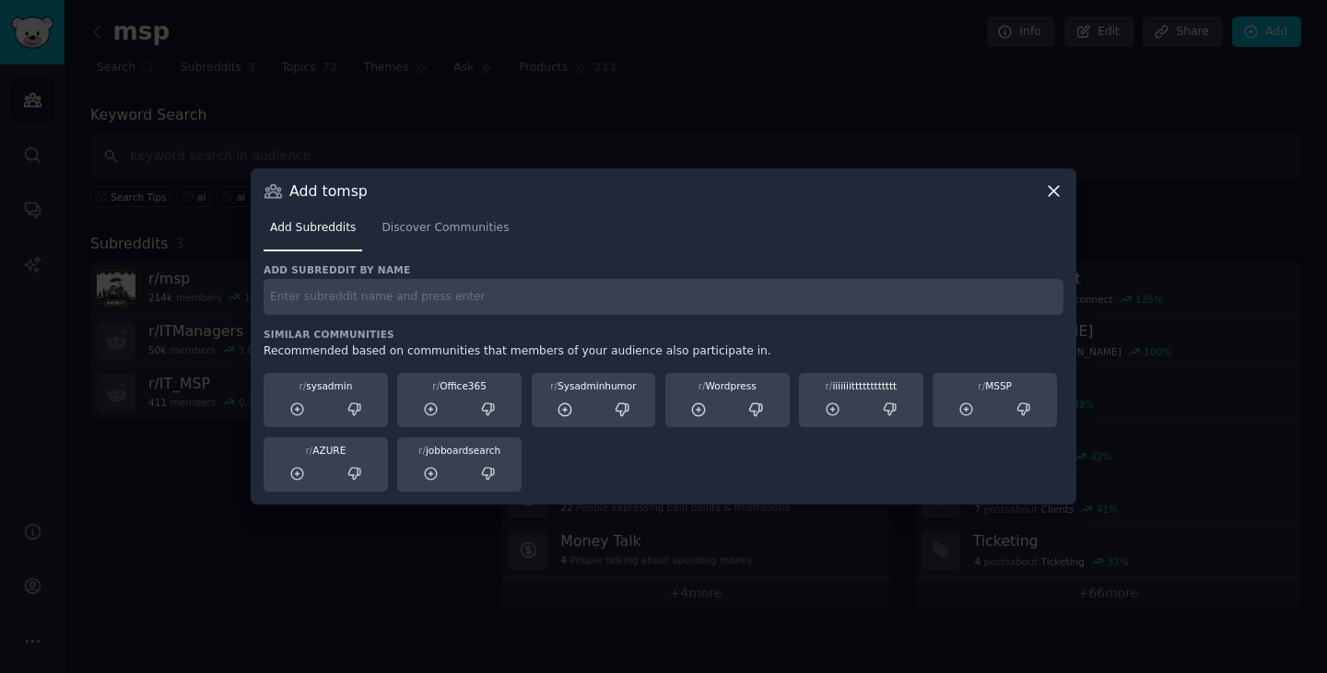
click at [680, 308] on input "text" at bounding box center [663, 297] width 800 height 36
type input "connectwise"
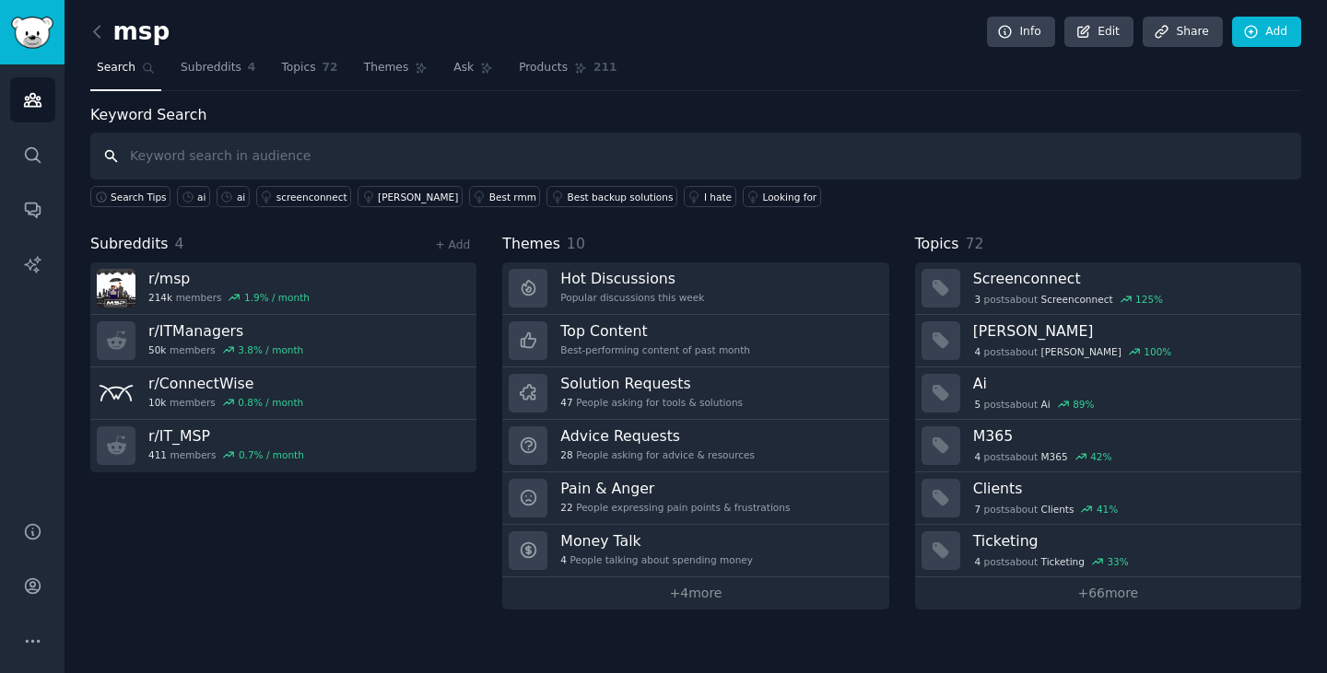
click at [325, 155] on input "text" at bounding box center [695, 156] width 1210 height 47
type input "halo"
click at [1247, 29] on icon at bounding box center [1251, 32] width 17 height 17
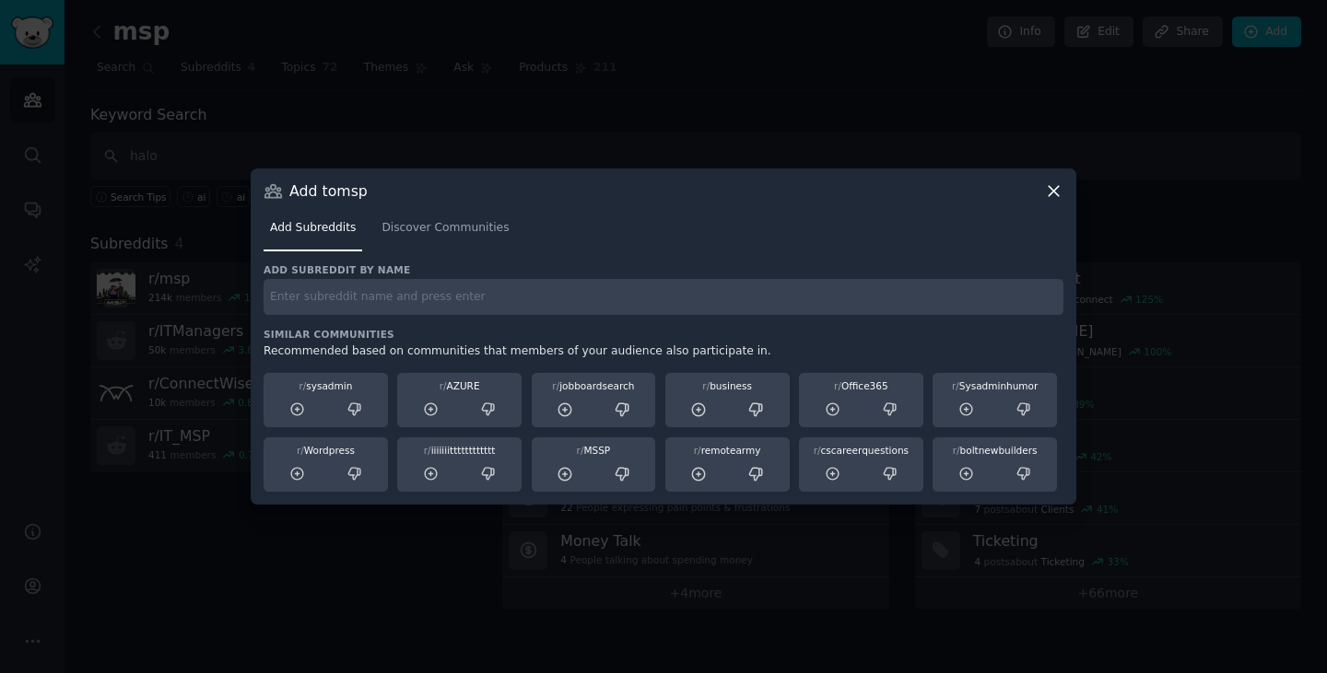
click at [438, 302] on input "text" at bounding box center [663, 297] width 800 height 36
type input "halopsa"
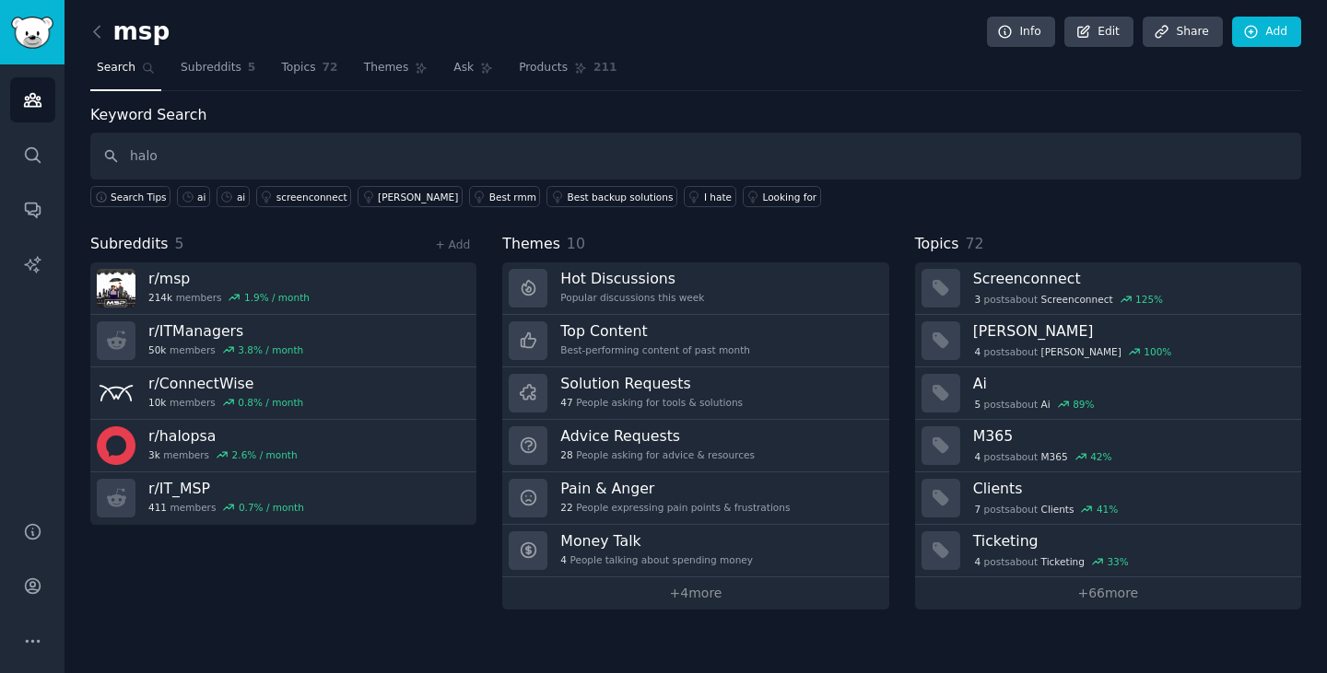
click at [89, 31] on div "msp Info Edit Share Add Search Subreddits 5 Topics 72 Themes Ask Products 211 K…" at bounding box center [695, 336] width 1262 height 673
click at [90, 32] on icon at bounding box center [97, 31] width 19 height 19
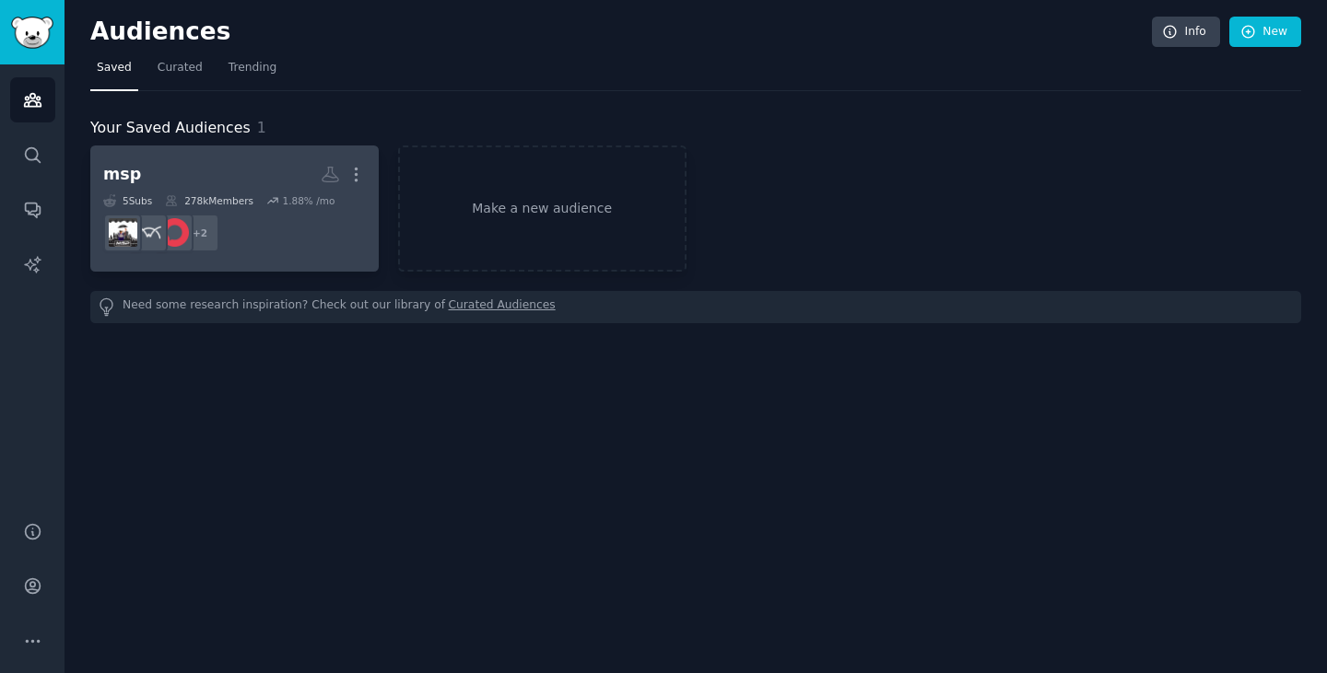
click at [278, 225] on dd "+ 2" at bounding box center [234, 233] width 263 height 52
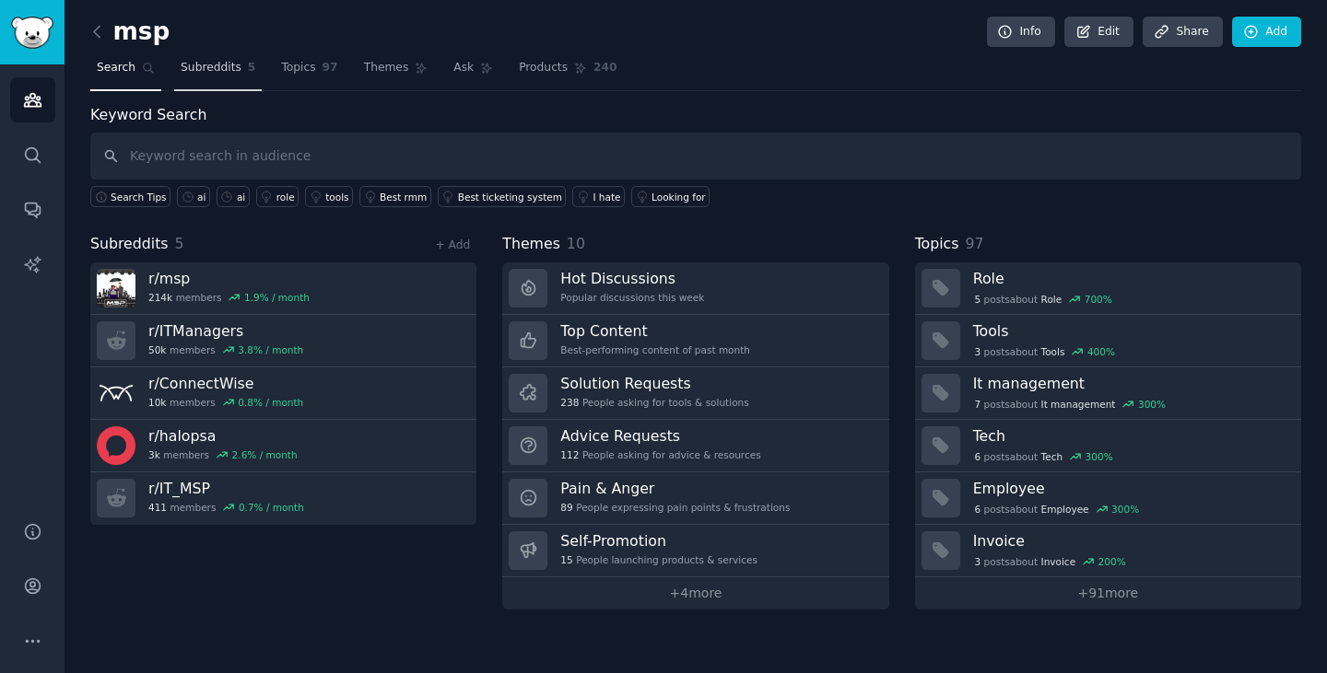
click at [214, 75] on span "Subreddits" at bounding box center [211, 68] width 61 height 17
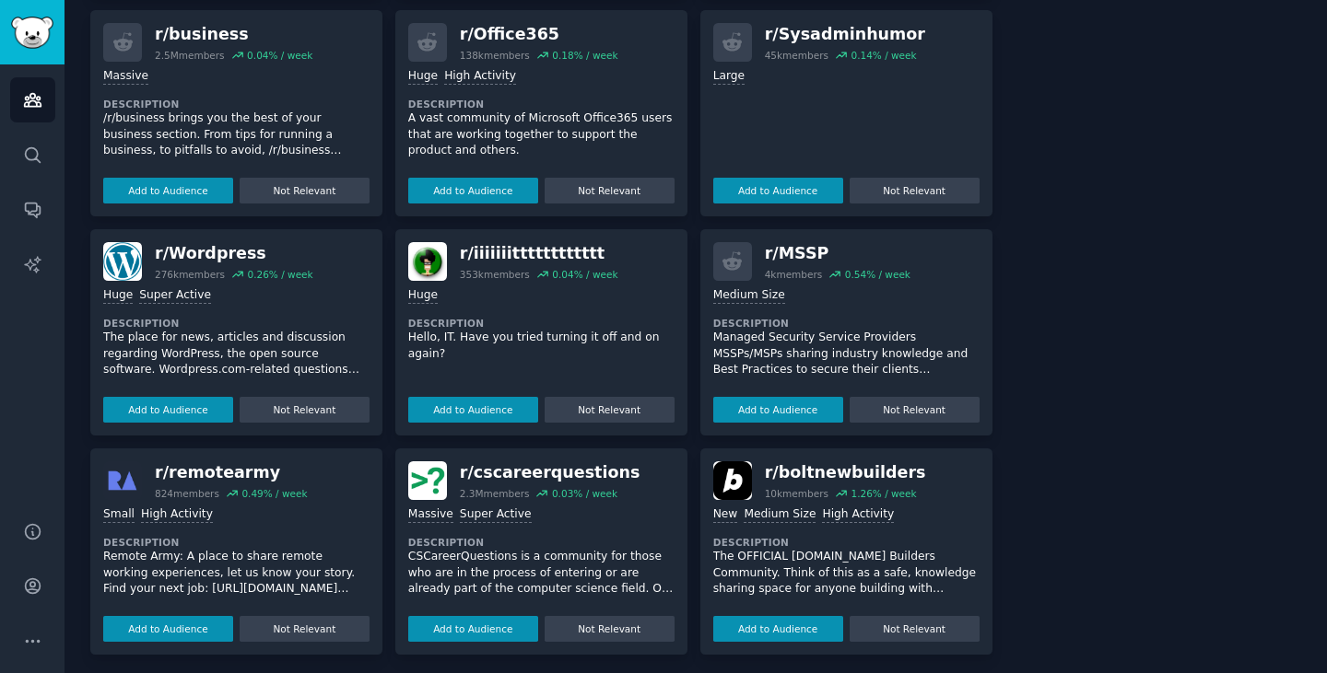
scroll to position [721, 0]
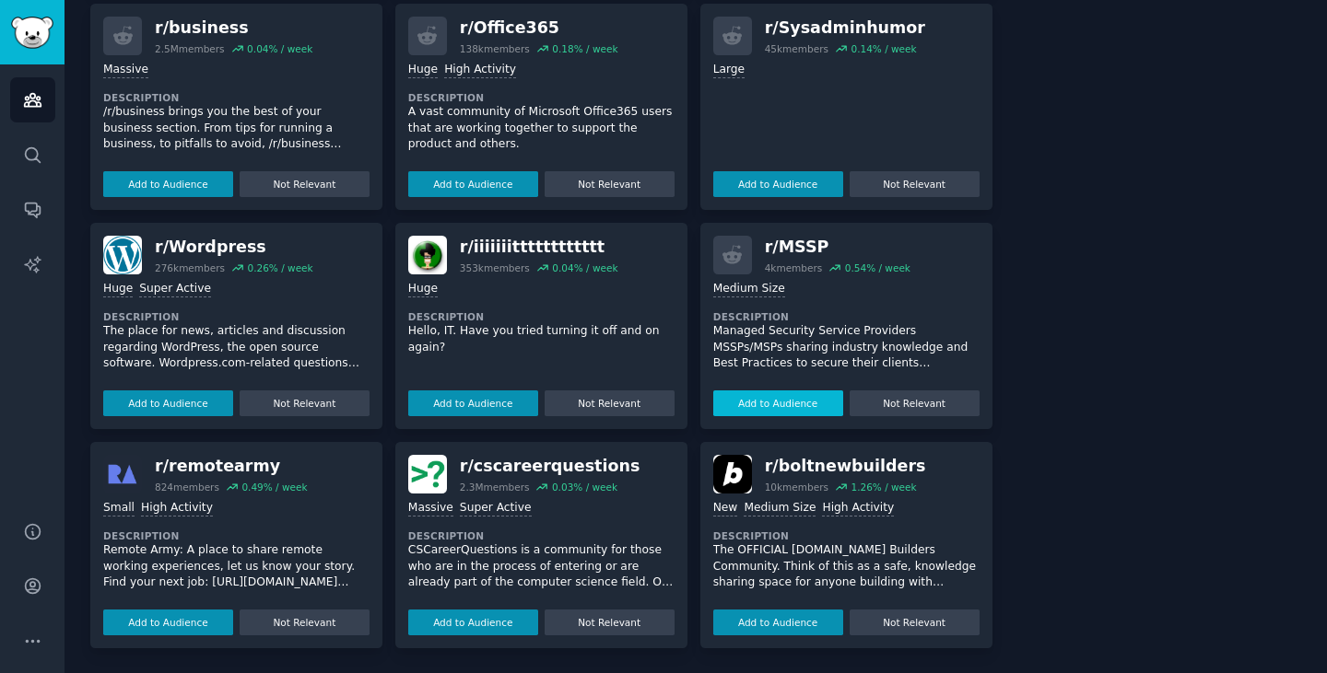
click at [768, 405] on button "Add to Audience" at bounding box center [778, 404] width 130 height 26
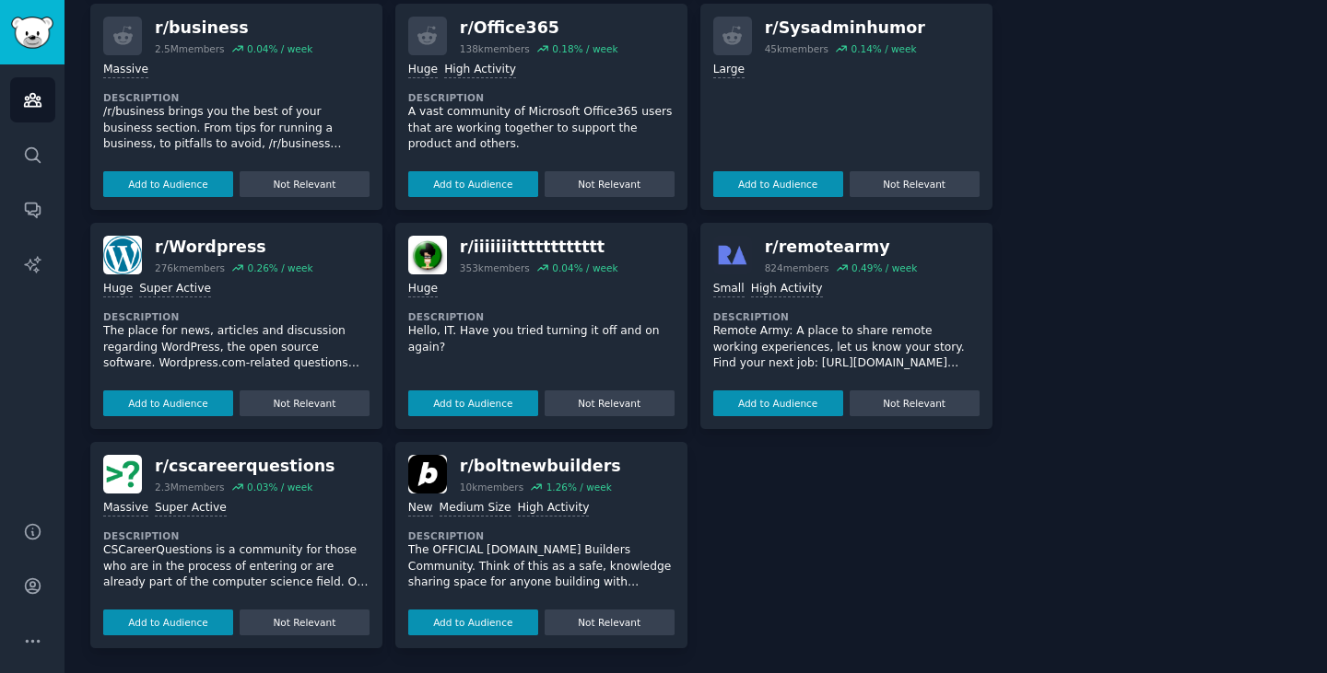
scroll to position [0, 0]
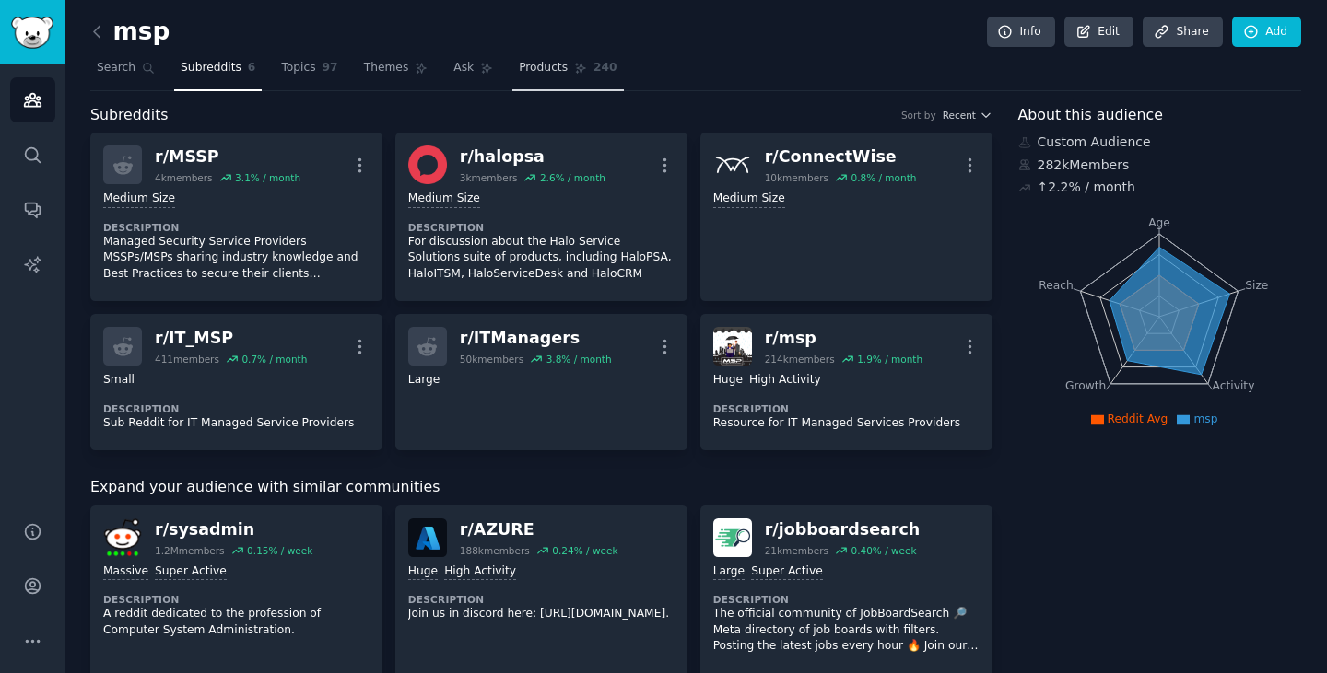
click at [519, 66] on span "Products" at bounding box center [543, 68] width 49 height 17
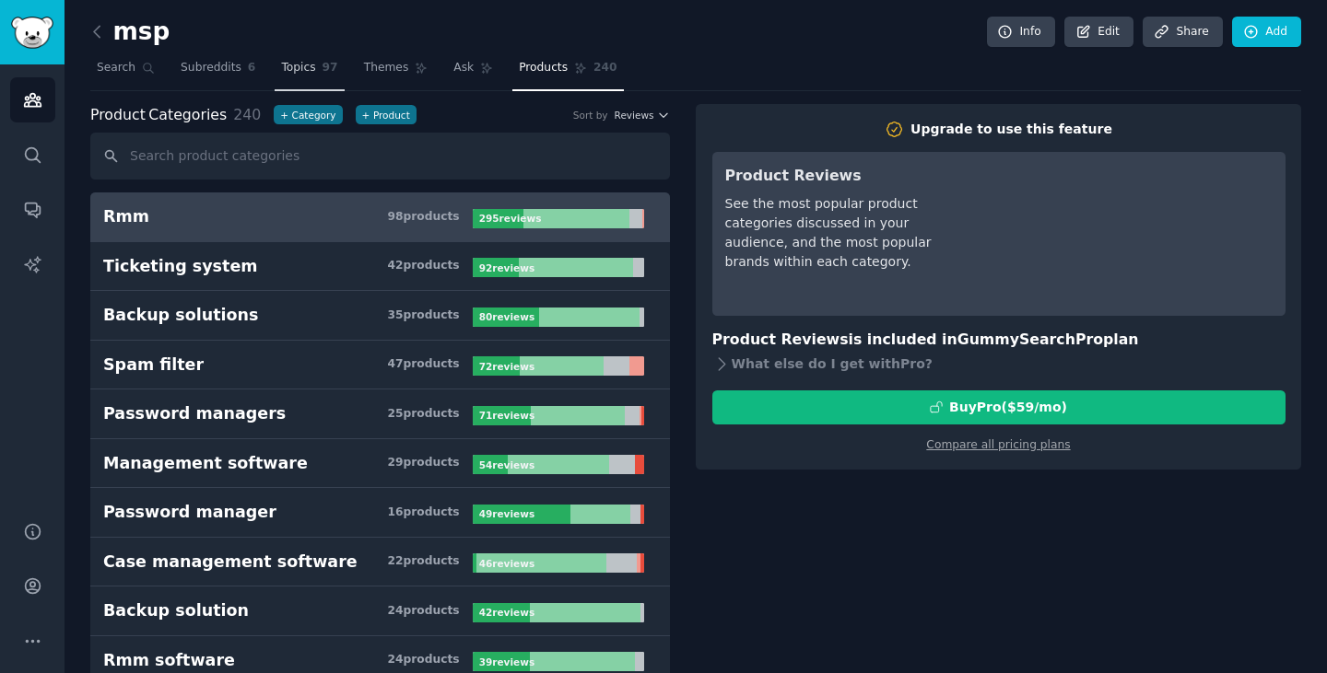
click at [322, 67] on span "97" at bounding box center [330, 68] width 16 height 17
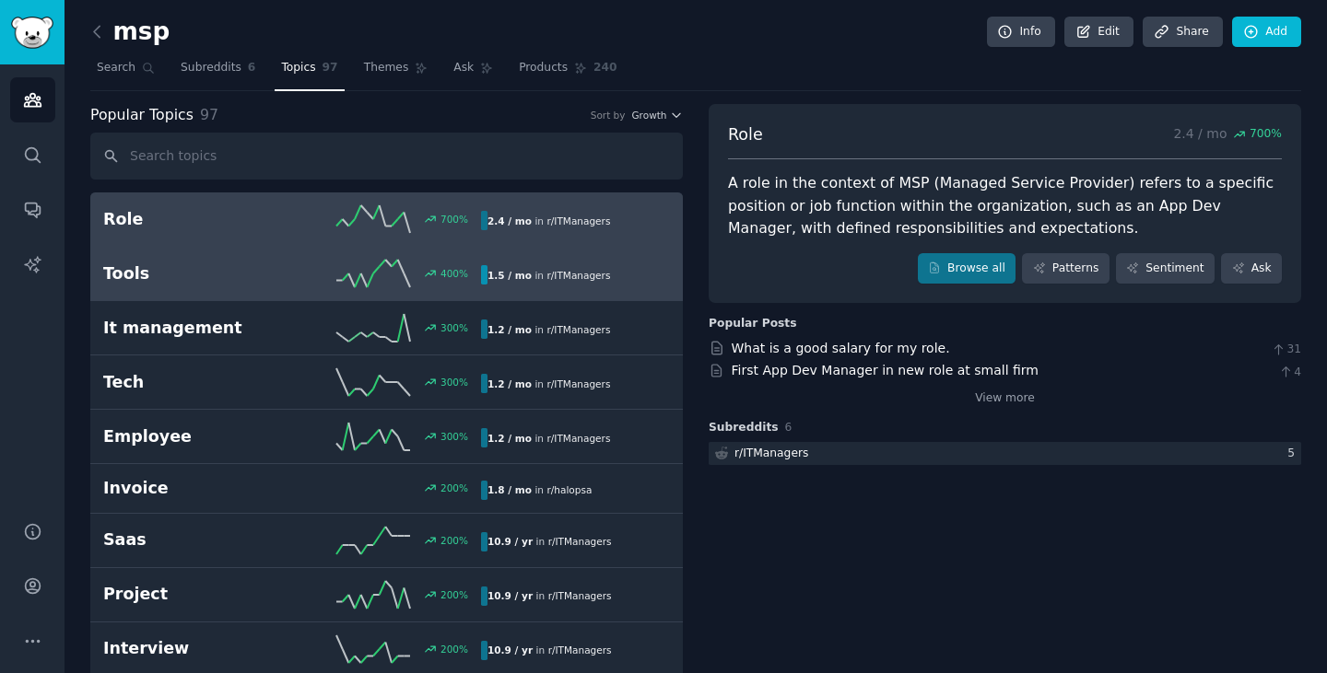
click at [300, 275] on div "400 %" at bounding box center [386, 274] width 189 height 28
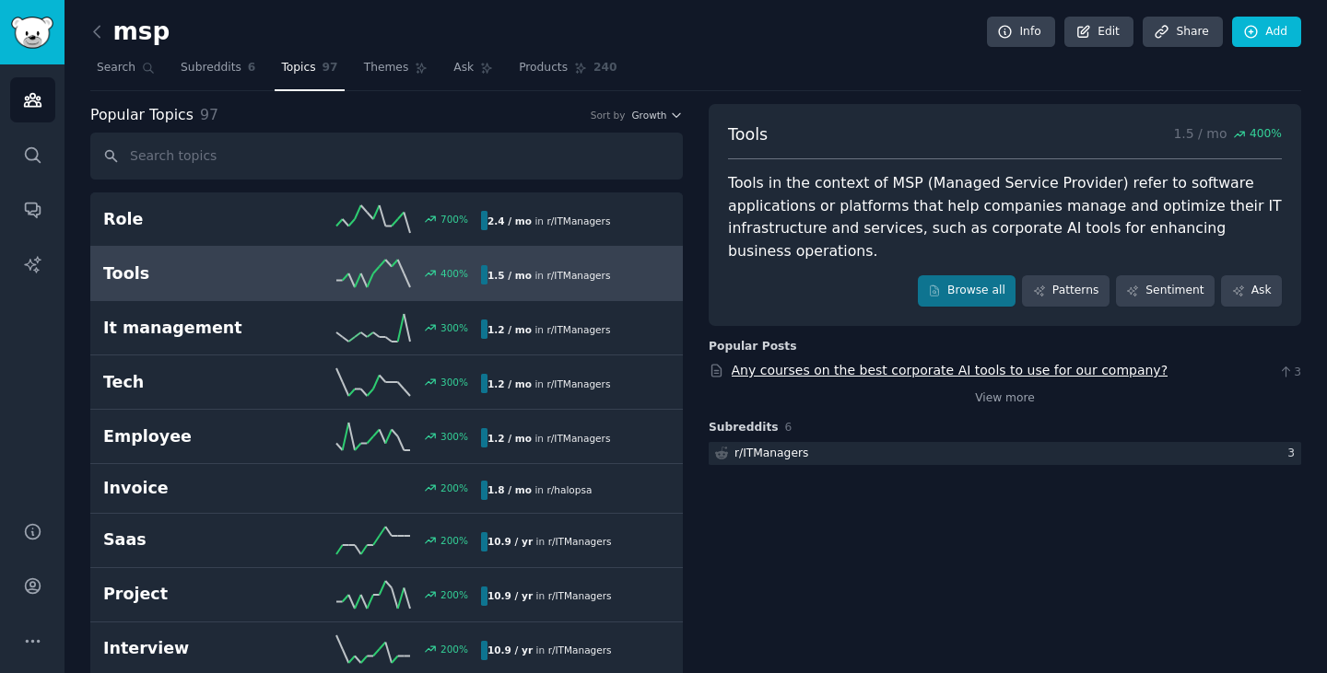
click at [920, 363] on link "Any courses on the best corporate AI tools to use for our company?" at bounding box center [949, 370] width 437 height 15
click at [142, 65] on icon at bounding box center [148, 68] width 13 height 13
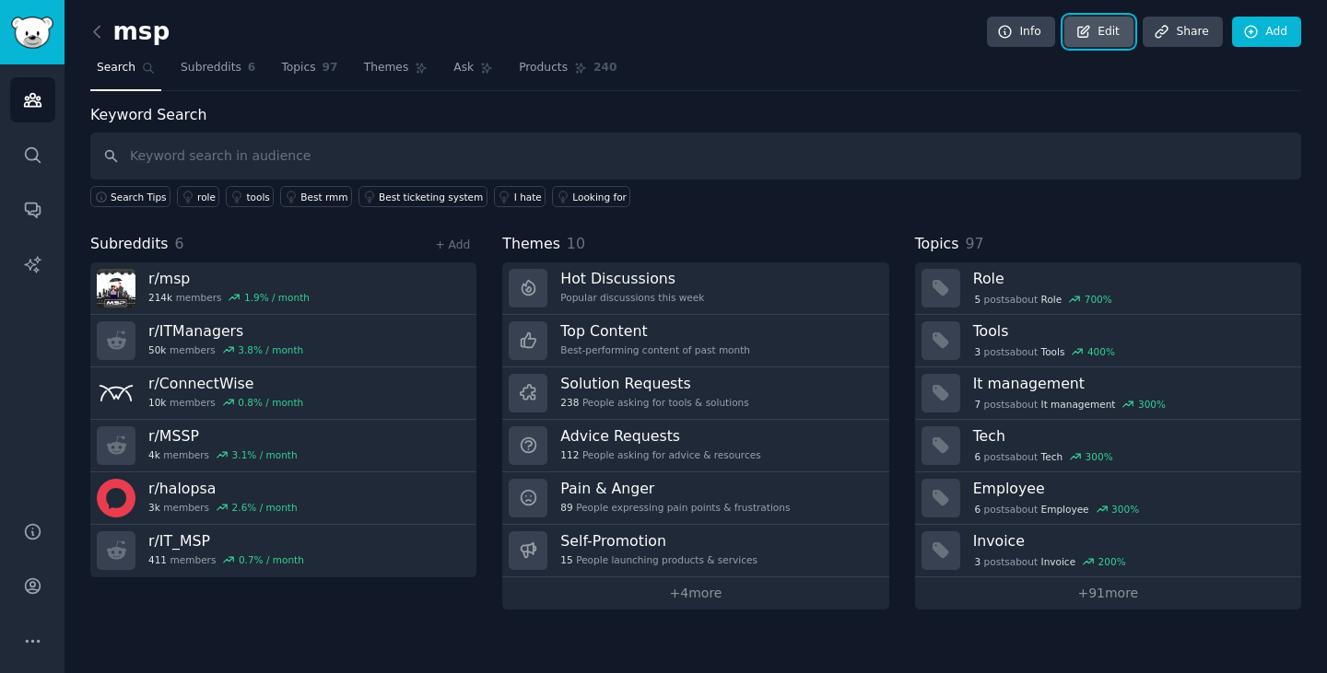
click at [1103, 25] on link "Edit" at bounding box center [1098, 32] width 69 height 31
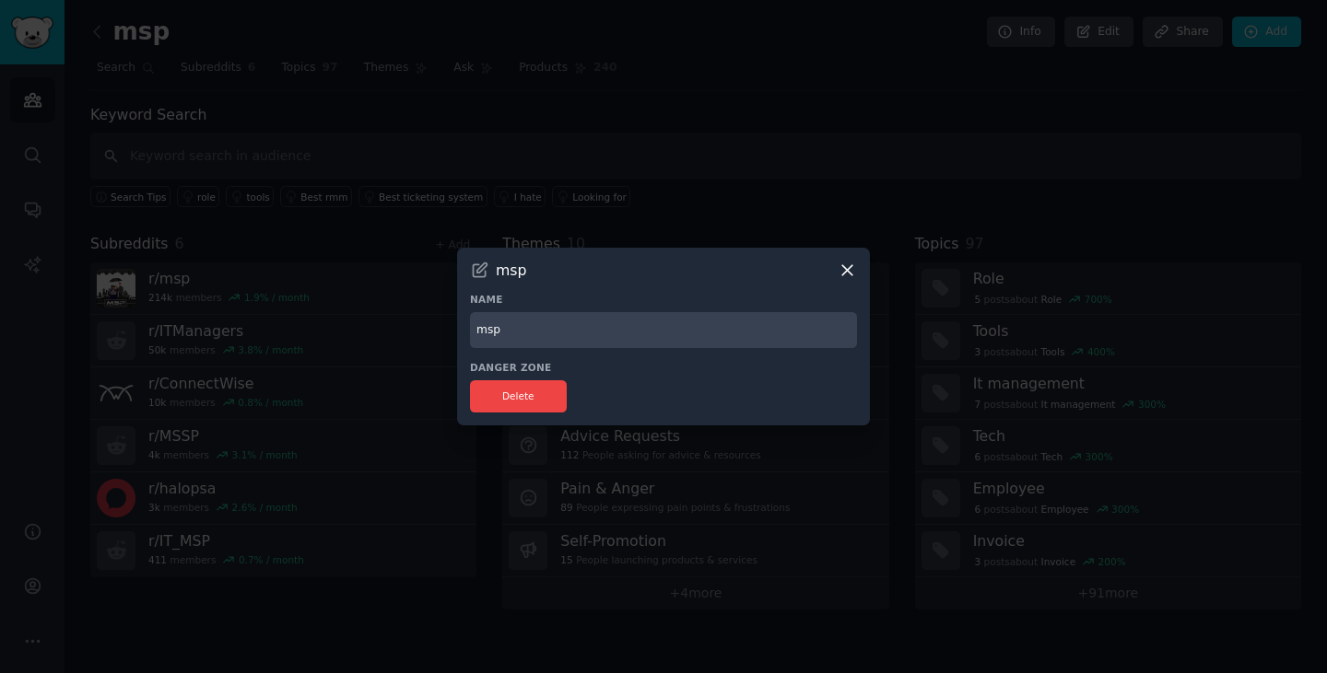
click at [849, 282] on div "msp Name msp Danger Zone Delete" at bounding box center [663, 337] width 413 height 178
click at [848, 275] on icon at bounding box center [846, 270] width 19 height 19
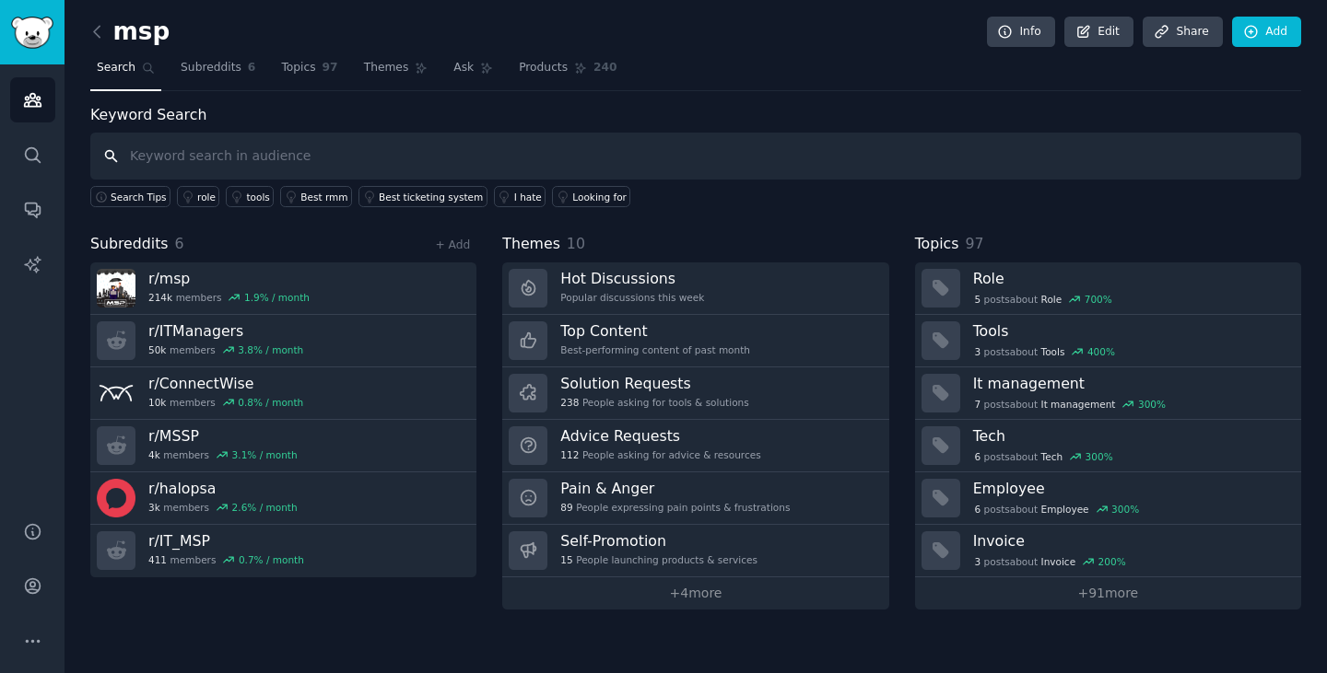
click at [221, 160] on input "text" at bounding box center [695, 156] width 1210 height 47
type input "ai"
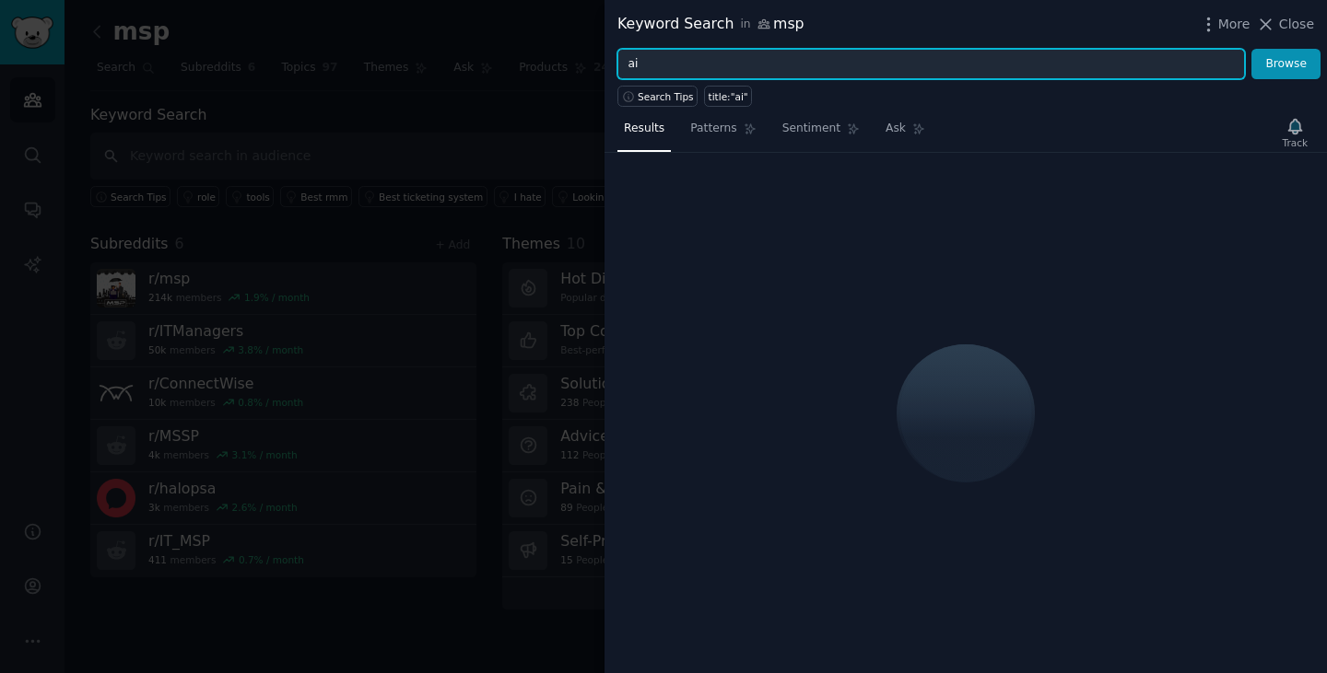
click at [696, 64] on input "ai" at bounding box center [930, 64] width 627 height 31
click at [1218, 28] on icon "button" at bounding box center [1208, 24] width 19 height 19
type input "ai"
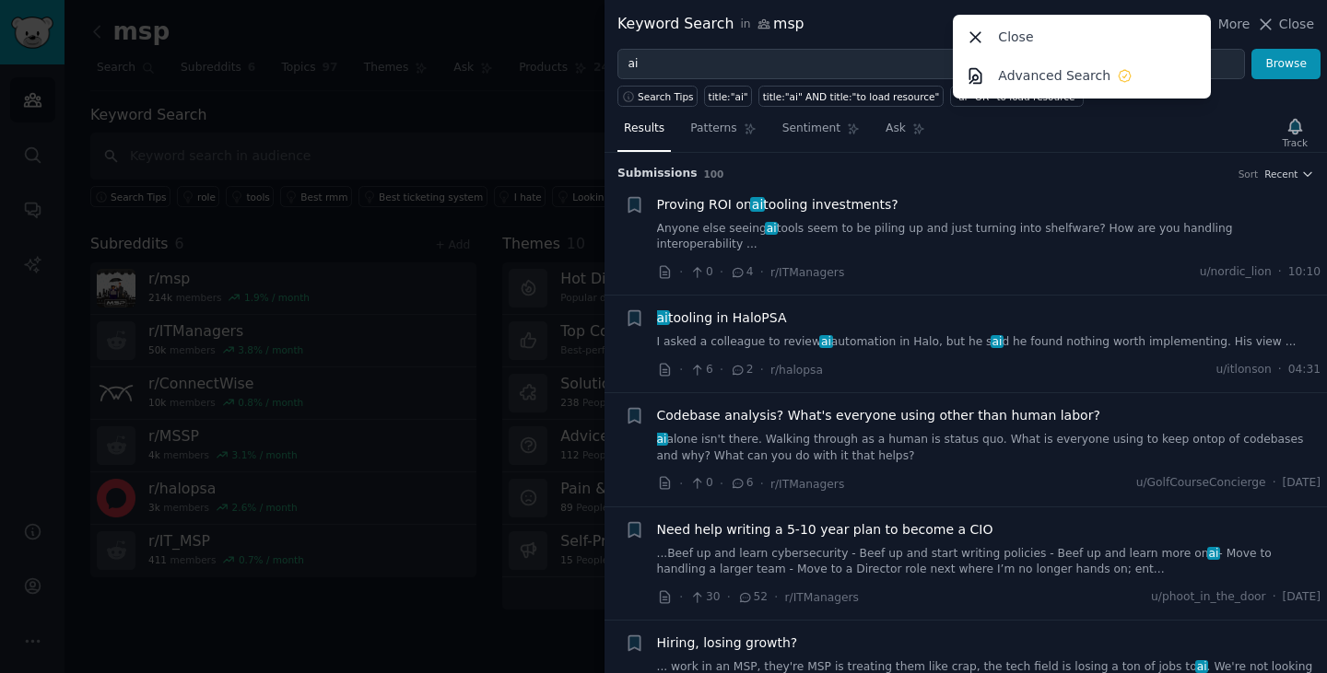
click at [1292, 134] on div "Track" at bounding box center [1295, 132] width 38 height 39
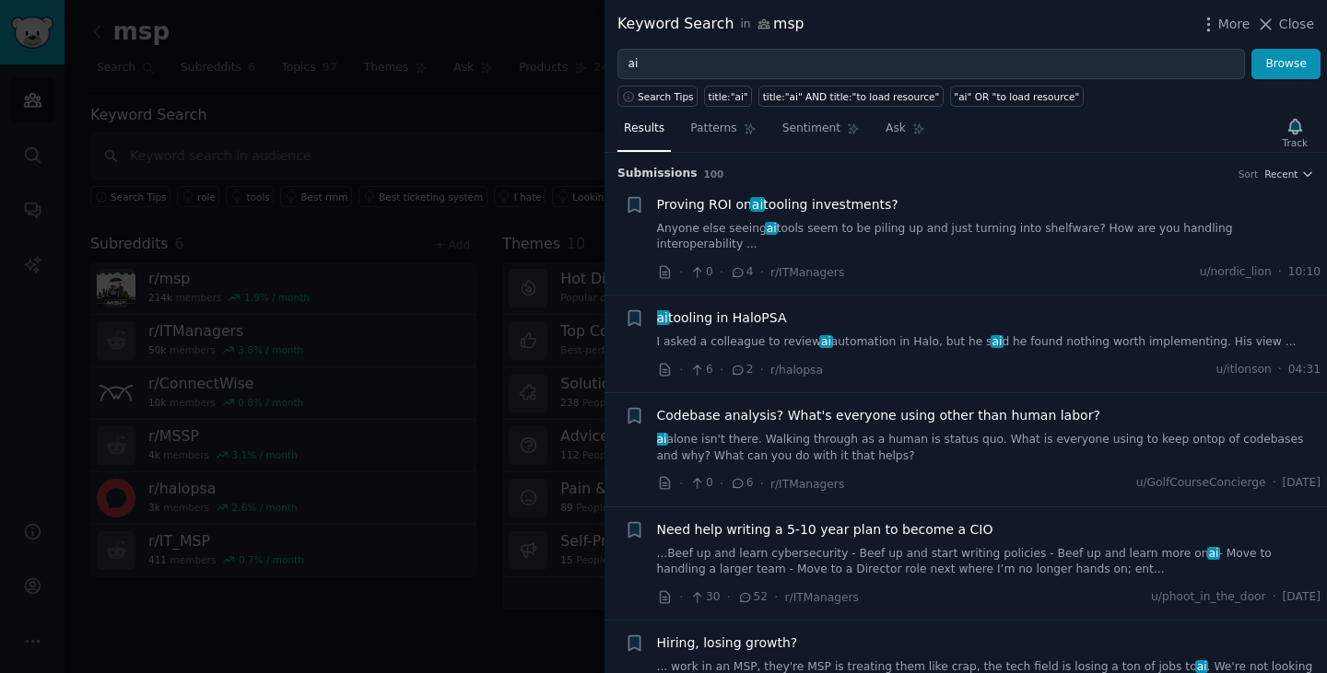
click at [1292, 134] on div "Track" at bounding box center [1295, 132] width 38 height 39
click at [1296, 131] on div "Track" at bounding box center [1295, 132] width 38 height 39
click at [1296, 146] on div "Track" at bounding box center [1295, 132] width 38 height 39
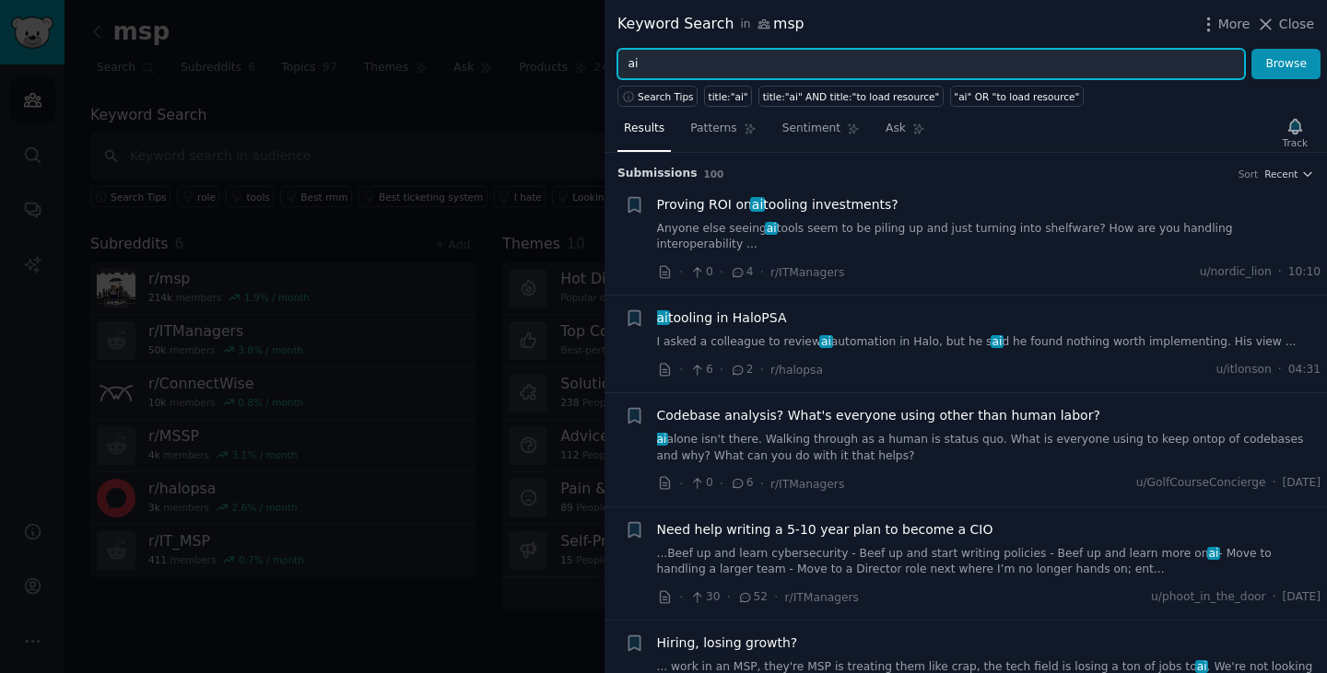
click at [660, 71] on input "ai" at bounding box center [930, 64] width 627 height 31
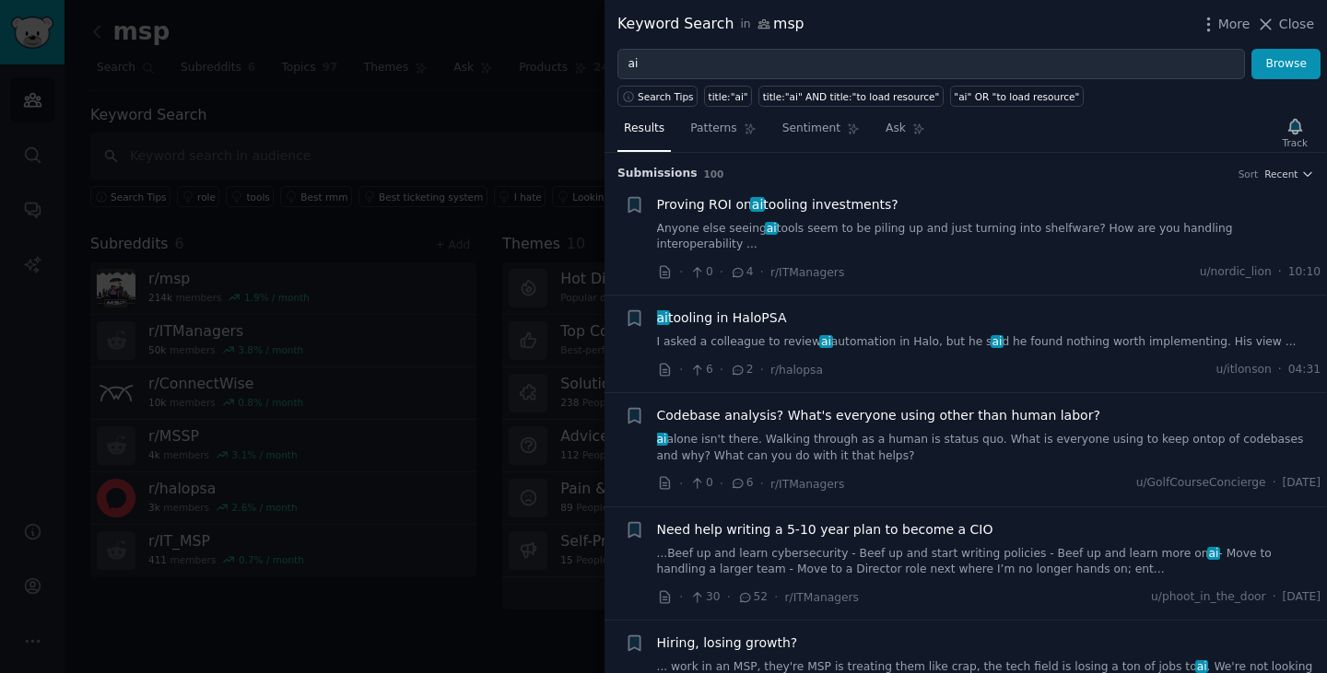
click at [848, 205] on span "Proving ROI on ai tooling investments?" at bounding box center [777, 204] width 241 height 19
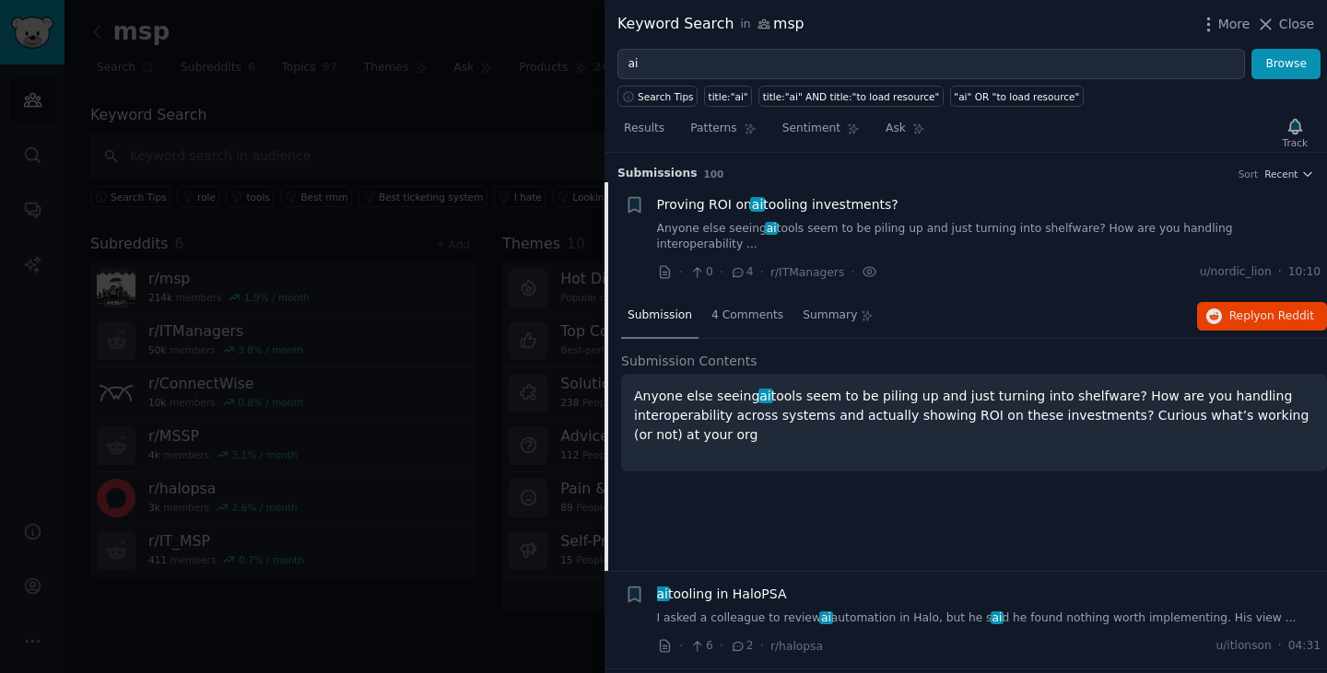
scroll to position [29, 0]
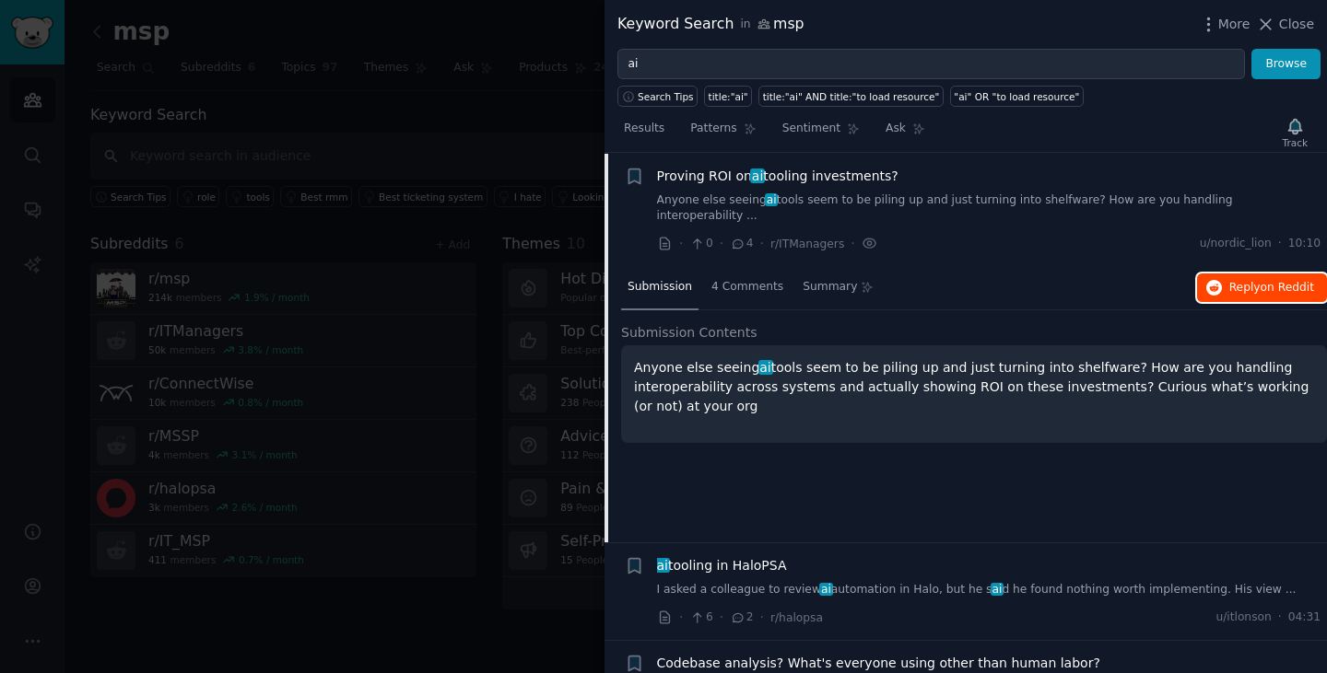
click at [1241, 280] on span "Reply on Reddit" at bounding box center [1271, 288] width 85 height 17
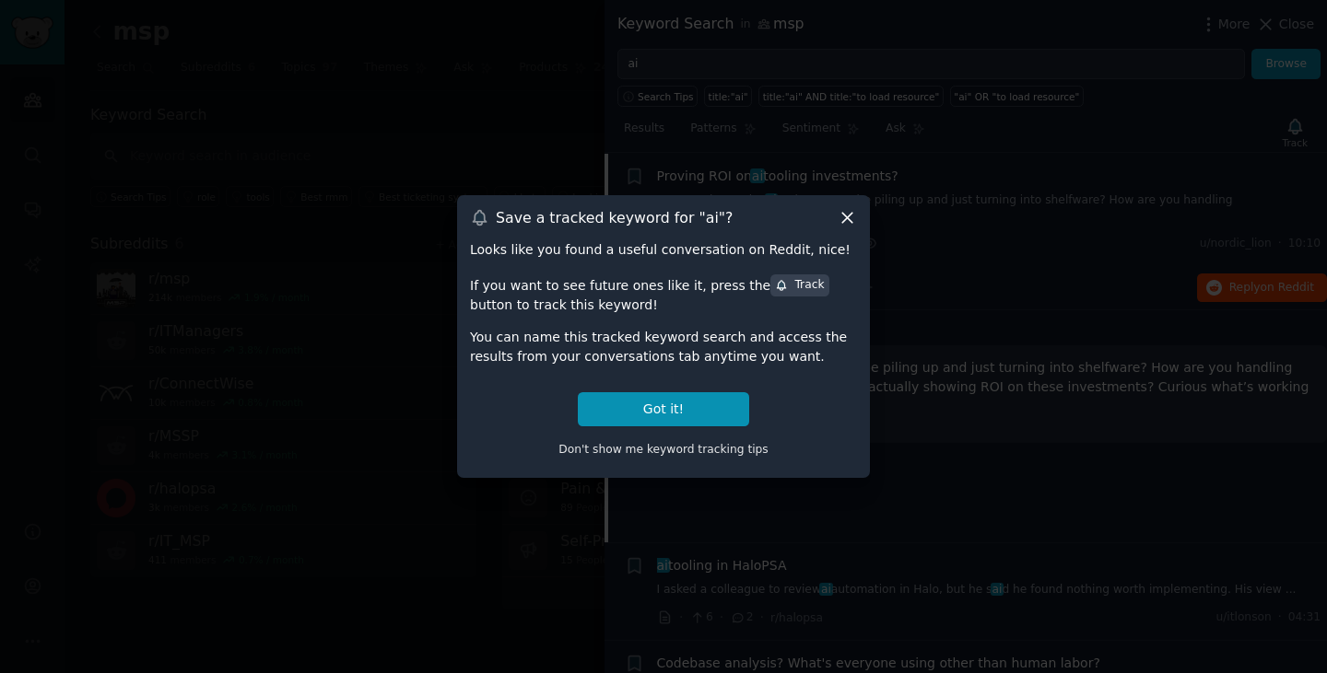
click at [854, 216] on icon at bounding box center [846, 217] width 19 height 19
click at [850, 234] on span "·" at bounding box center [852, 243] width 4 height 19
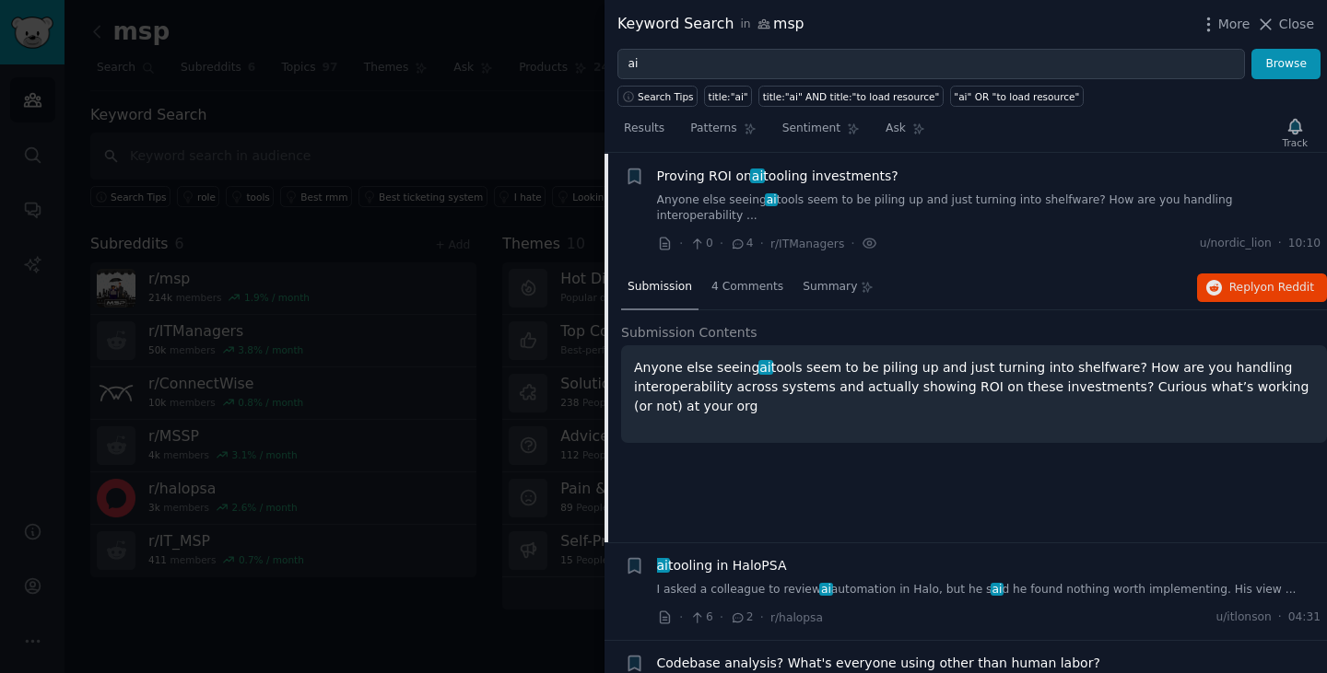
click at [434, 298] on div at bounding box center [663, 336] width 1327 height 673
